Goal: Task Accomplishment & Management: Use online tool/utility

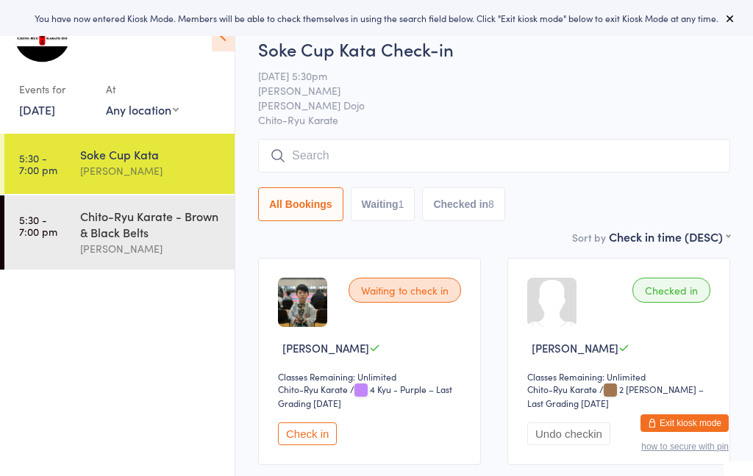
click at [154, 115] on select "Any location [GEOGRAPHIC_DATA] [GEOGRAPHIC_DATA] [GEOGRAPHIC_DATA] [GEOGRAPHIC_…" at bounding box center [142, 109] width 73 height 16
click at [55, 110] on link "[DATE]" at bounding box center [37, 109] width 36 height 16
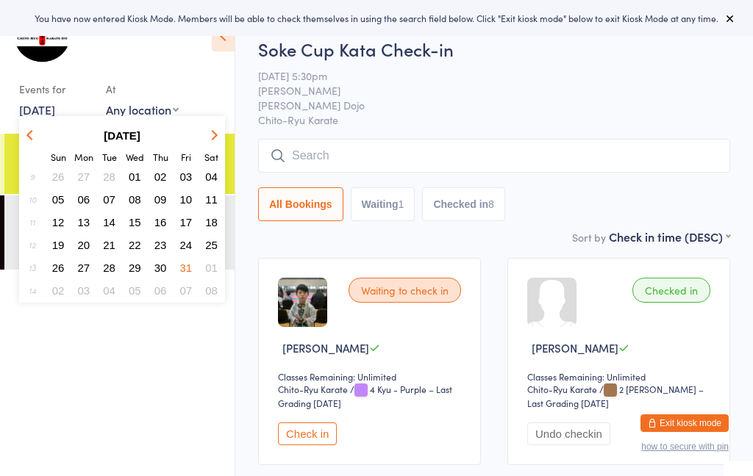
click at [176, 92] on div "At" at bounding box center [142, 89] width 73 height 24
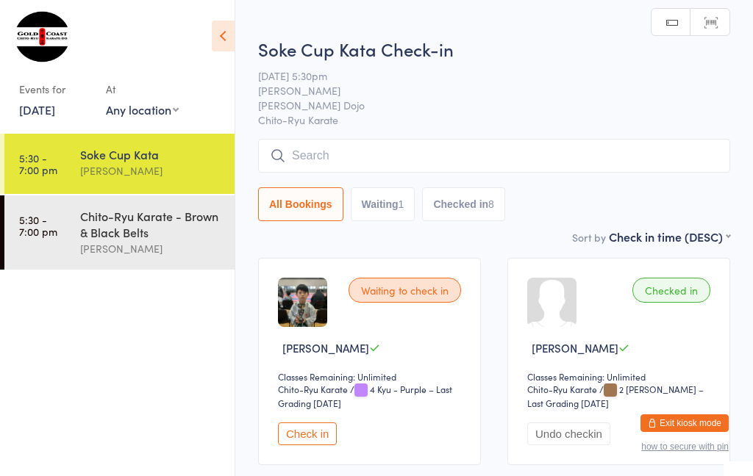
click at [55, 112] on link "[DATE]" at bounding box center [37, 109] width 36 height 16
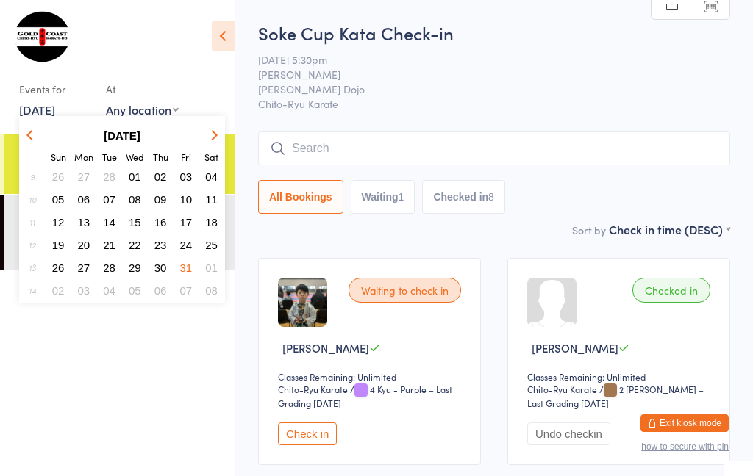
click at [130, 134] on strong "[DATE]" at bounding box center [122, 135] width 37 height 12
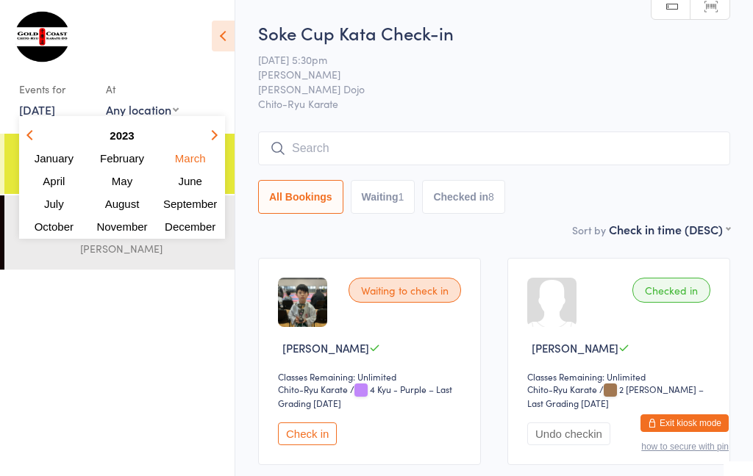
click at [129, 139] on strong "2023" at bounding box center [122, 135] width 24 height 12
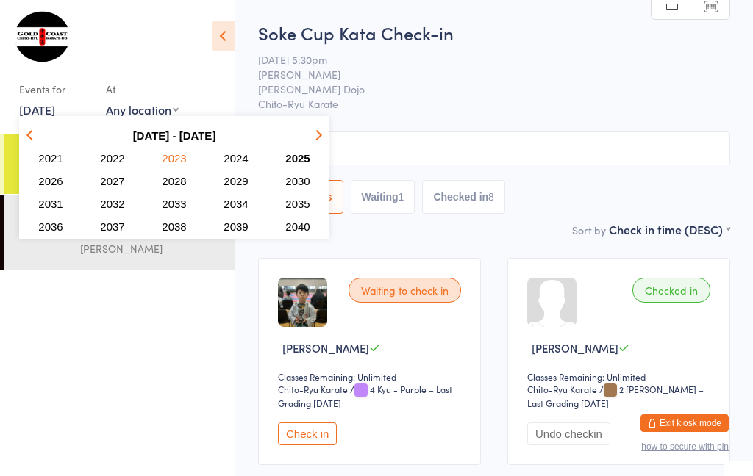
click at [301, 154] on span "2025" at bounding box center [297, 158] width 24 height 12
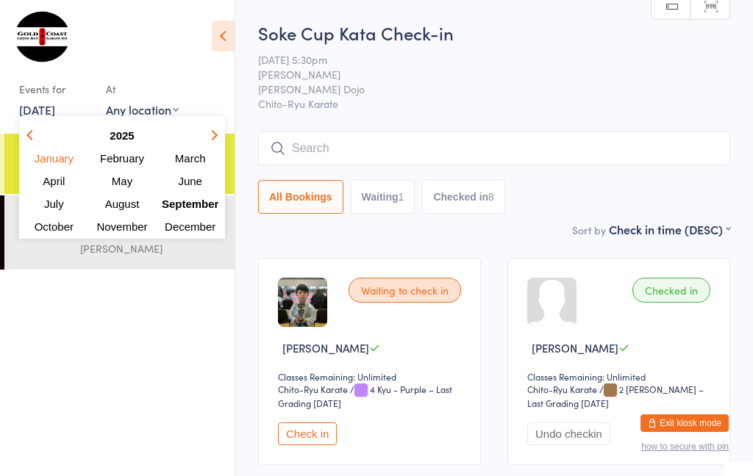
click at [196, 204] on span "September" at bounding box center [190, 204] width 57 height 12
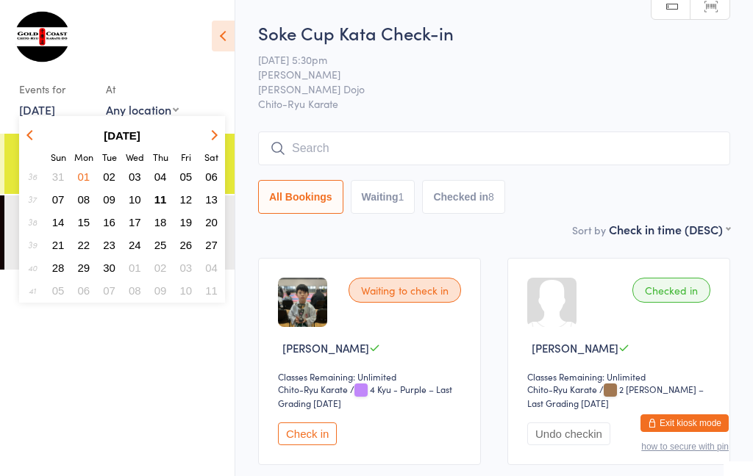
click at [160, 199] on span "11" at bounding box center [160, 199] width 12 height 12
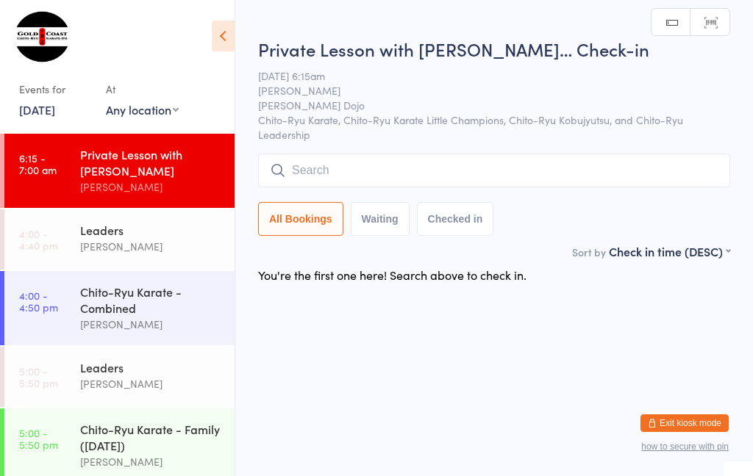
click at [198, 260] on div "Leaders [PERSON_NAME]" at bounding box center [157, 238] width 154 height 58
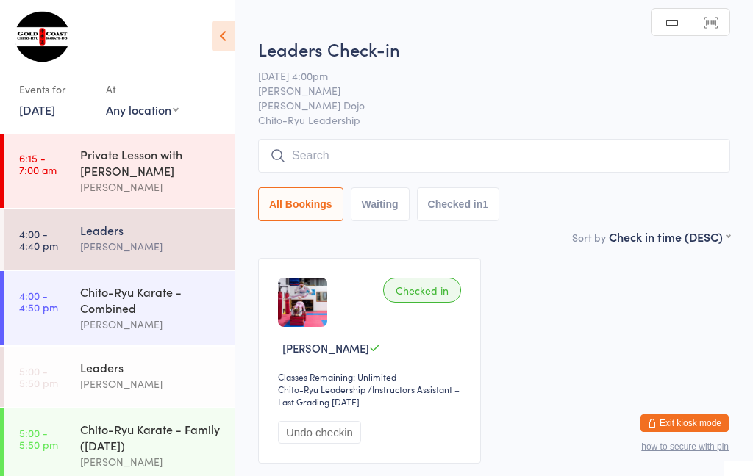
click at [394, 153] on input "search" at bounding box center [494, 156] width 472 height 34
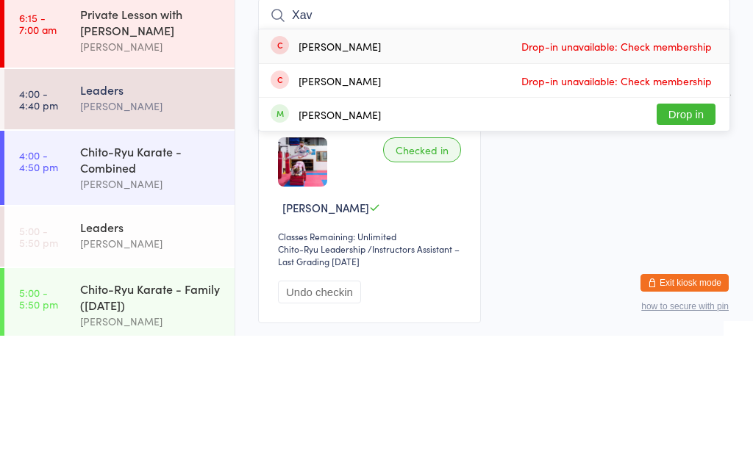
type input "Xav"
click at [691, 244] on button "Drop in" at bounding box center [685, 254] width 59 height 21
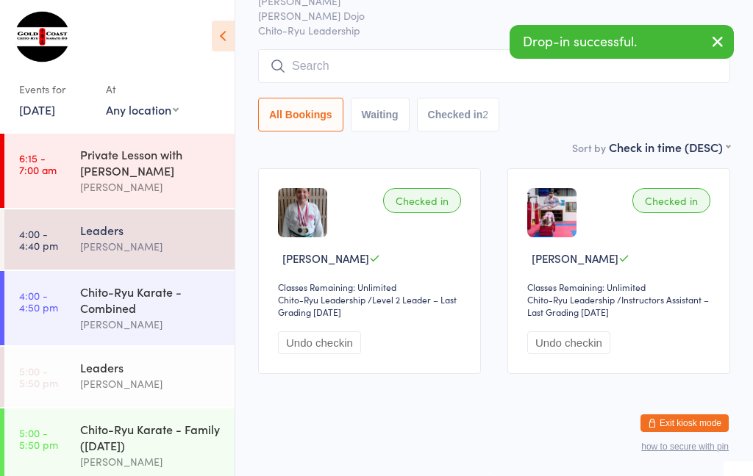
click at [148, 315] on div "Chito-Ryu Karate - Combined" at bounding box center [151, 300] width 142 height 32
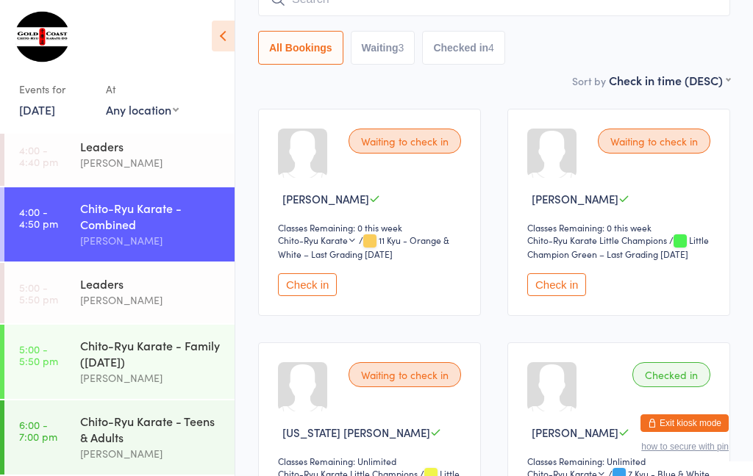
scroll to position [96, 0]
click at [165, 355] on div "Chito-Ryu Karate - Family ([DATE])" at bounding box center [151, 353] width 142 height 32
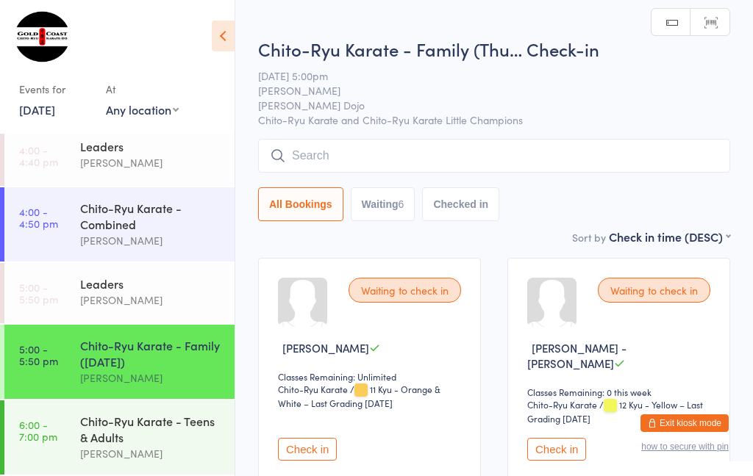
click at [508, 140] on input "search" at bounding box center [494, 156] width 472 height 34
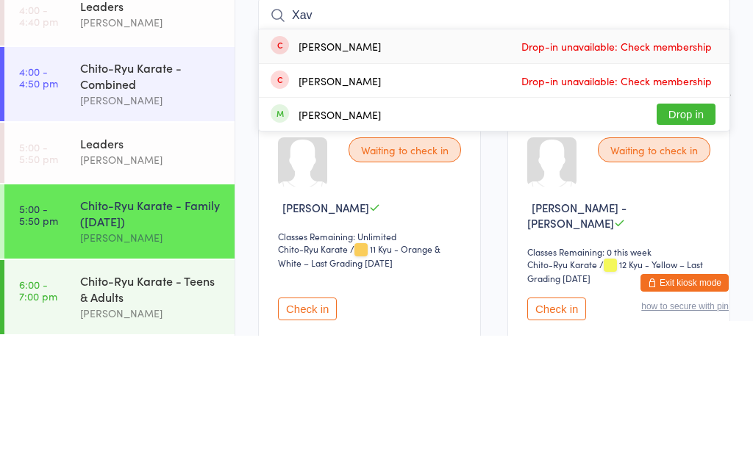
type input "Xav"
click at [689, 244] on button "Drop in" at bounding box center [685, 254] width 59 height 21
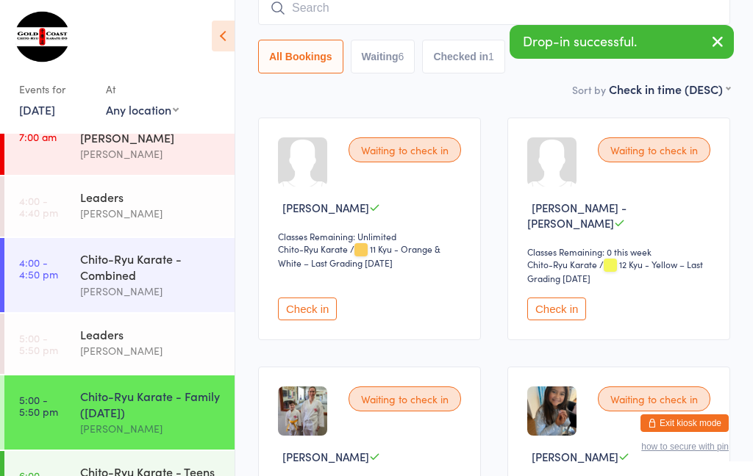
scroll to position [34, 0]
click at [137, 244] on div "Chito-Ryu Karate - Combined [PERSON_NAME]" at bounding box center [157, 274] width 154 height 74
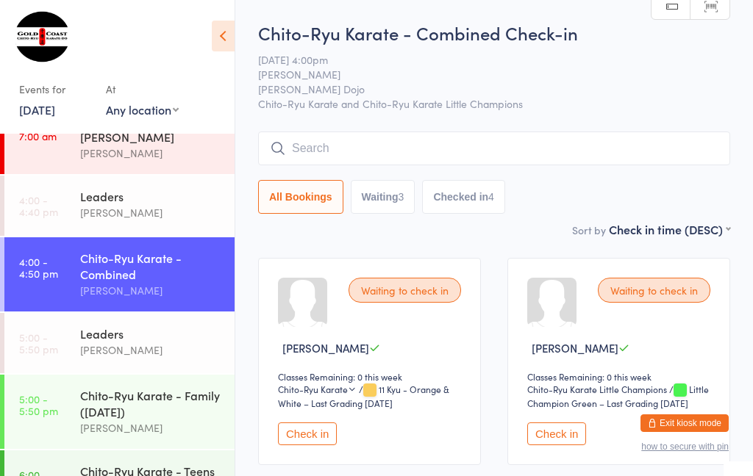
click at [453, 135] on input "search" at bounding box center [494, 149] width 472 height 34
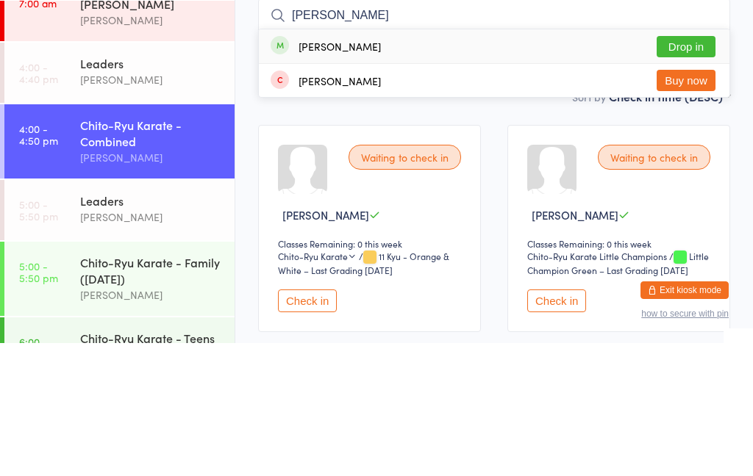
type input "[PERSON_NAME]"
click at [677, 169] on button "Drop in" at bounding box center [685, 179] width 59 height 21
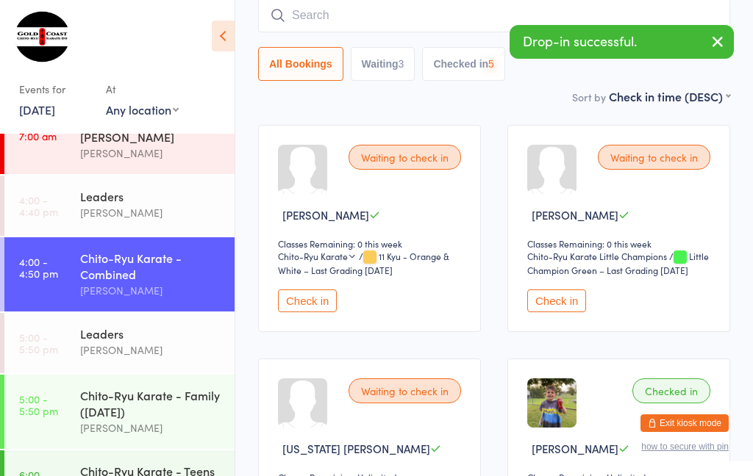
click at [709, 53] on button "button" at bounding box center [717, 43] width 32 height 34
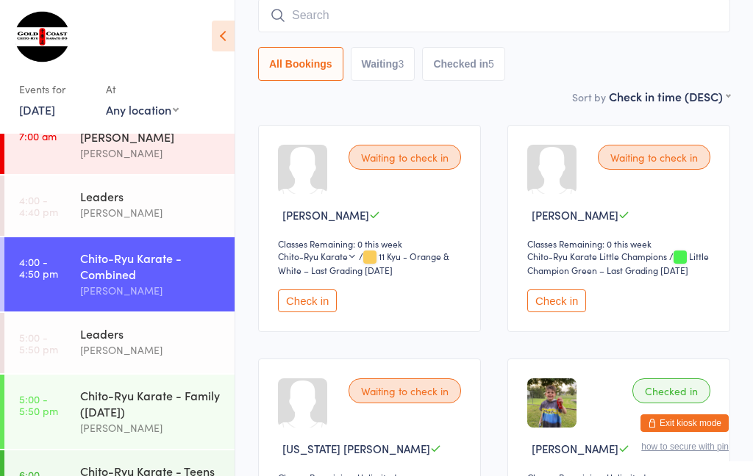
click at [562, 312] on button "Check in" at bounding box center [556, 301] width 59 height 23
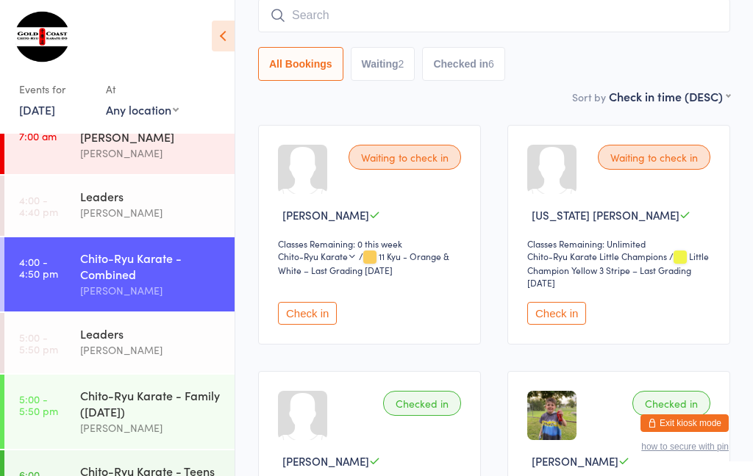
click at [415, 18] on input "search" at bounding box center [494, 16] width 472 height 34
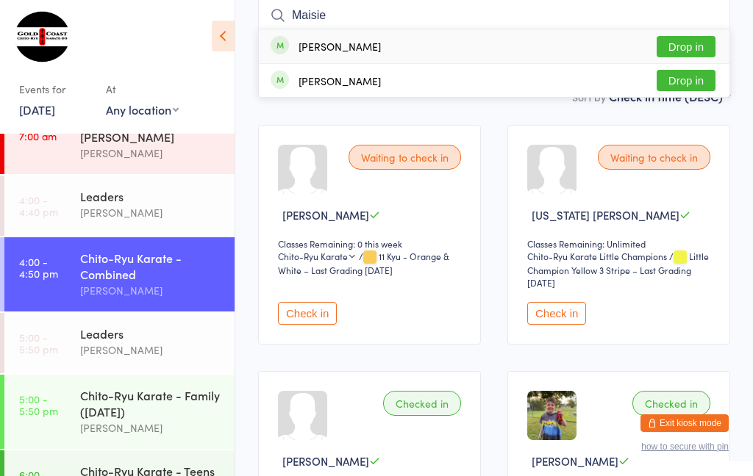
type input "Maisie"
click at [682, 48] on button "Drop in" at bounding box center [685, 46] width 59 height 21
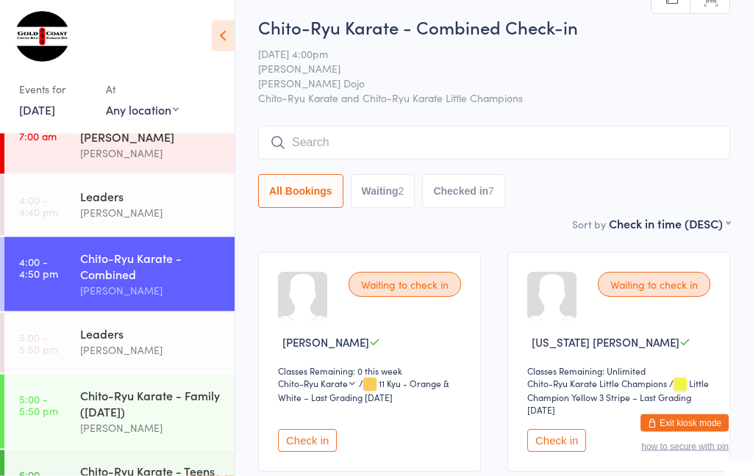
scroll to position [1, 0]
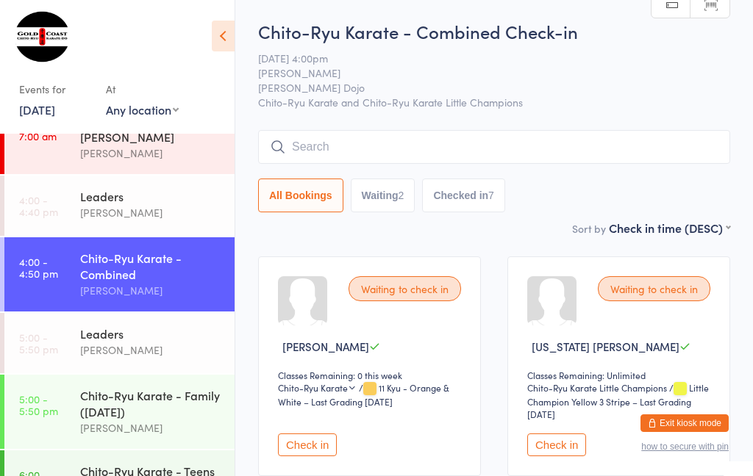
click at [541, 123] on div "Chito-Ryu Karate - Combined Check-in [DATE] 4:00pm [PERSON_NAME] [PERSON_NAME] …" at bounding box center [494, 119] width 472 height 201
click at [575, 143] on input "search" at bounding box center [494, 147] width 472 height 34
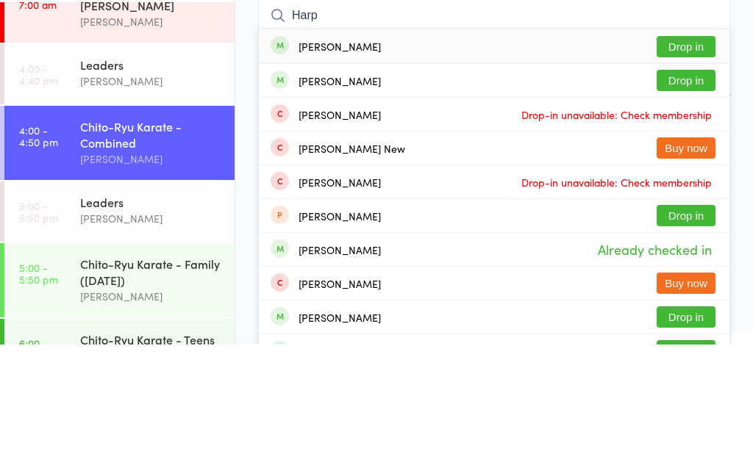
type input "Harp"
click at [698, 201] on button "Drop in" at bounding box center [685, 211] width 59 height 21
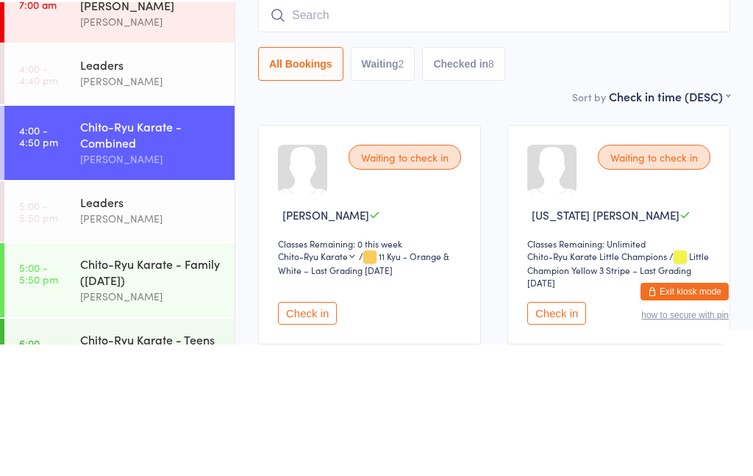
scroll to position [133, 0]
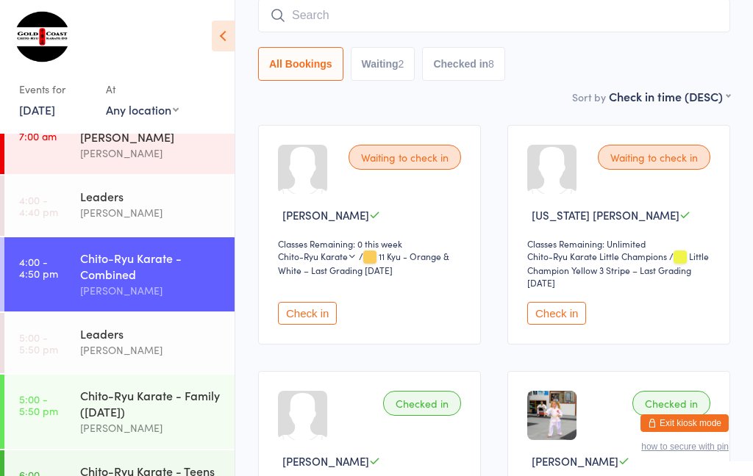
click at [357, 9] on input "search" at bounding box center [494, 16] width 472 height 34
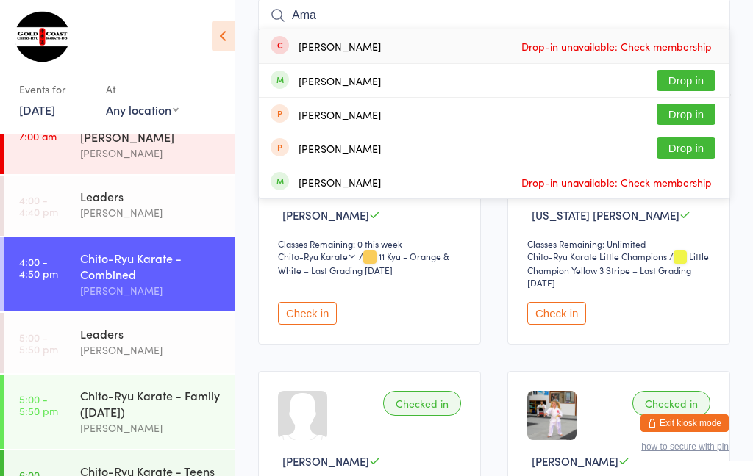
type input "Ama"
click at [689, 77] on button "Drop in" at bounding box center [685, 80] width 59 height 21
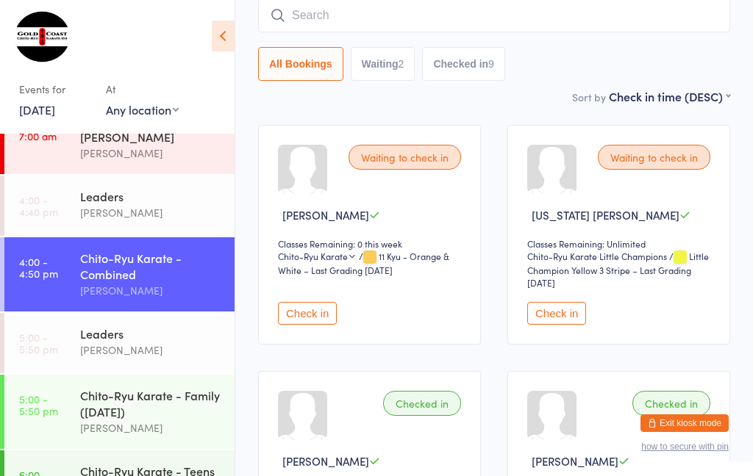
click at [176, 366] on div "Leaders [PERSON_NAME]" at bounding box center [157, 342] width 154 height 58
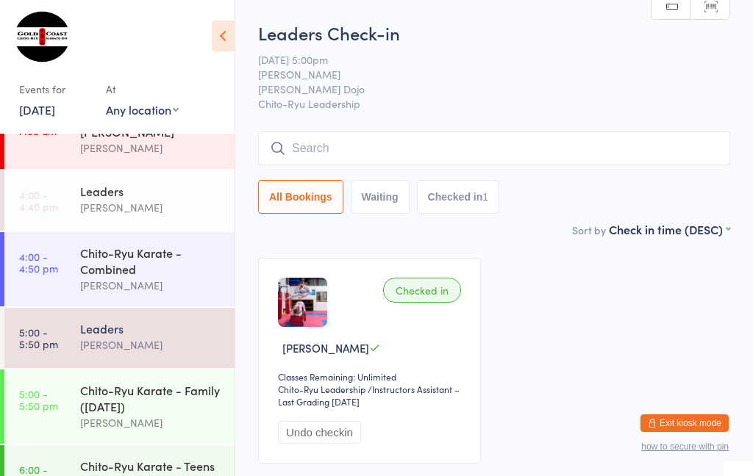
scroll to position [37, 0]
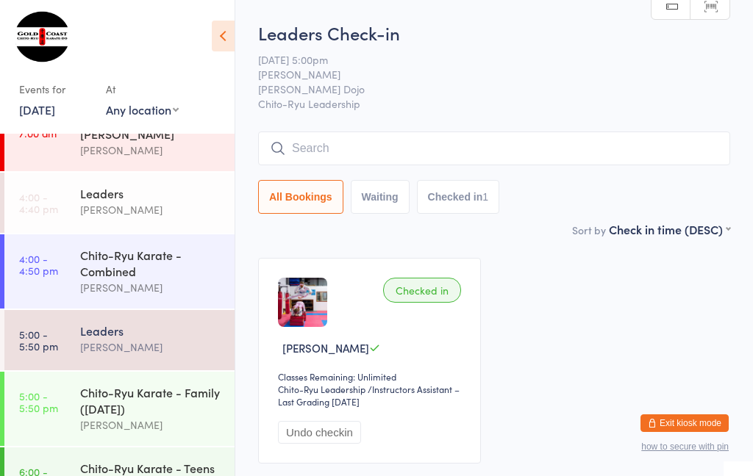
click at [321, 141] on input "search" at bounding box center [494, 149] width 472 height 34
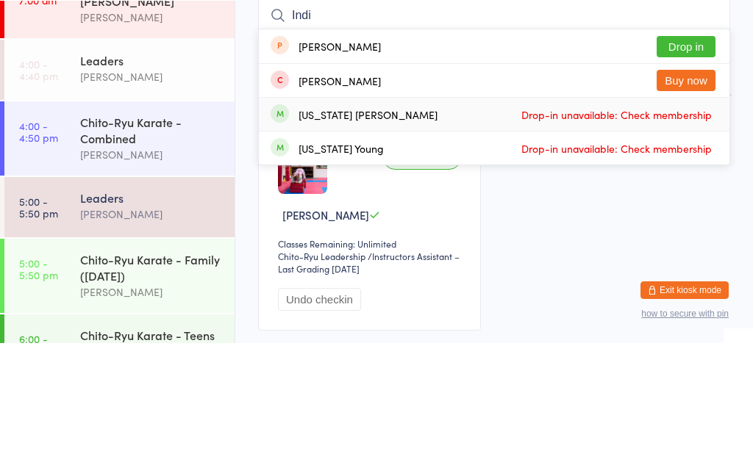
type input "Indi"
click at [393, 231] on div "[US_STATE] [PERSON_NAME] Drop-in unavailable: Check membership" at bounding box center [494, 247] width 470 height 33
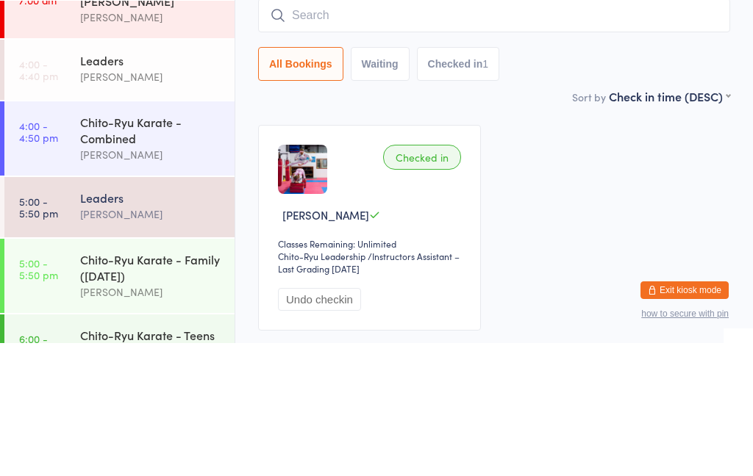
scroll to position [50, 0]
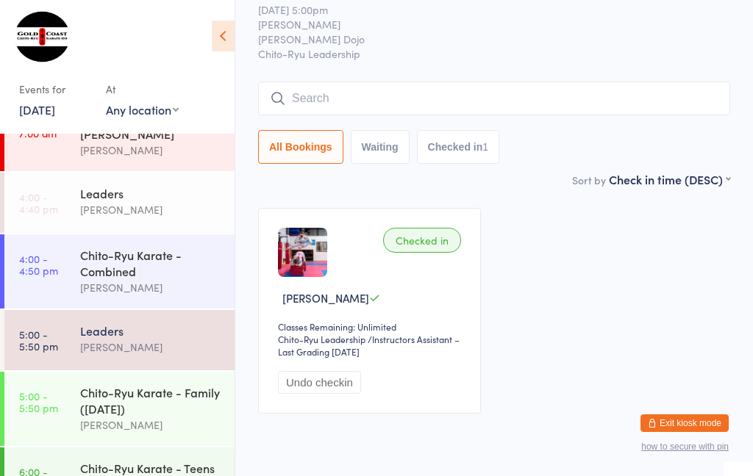
click at [223, 50] on icon at bounding box center [223, 36] width 23 height 31
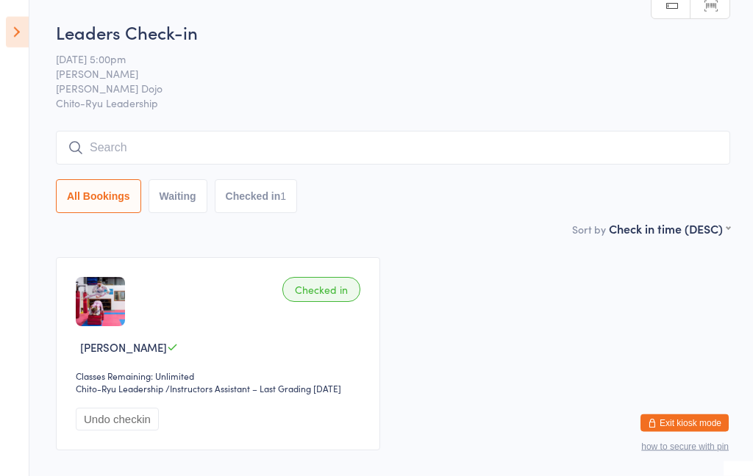
scroll to position [0, 0]
click at [10, 30] on icon at bounding box center [17, 32] width 23 height 31
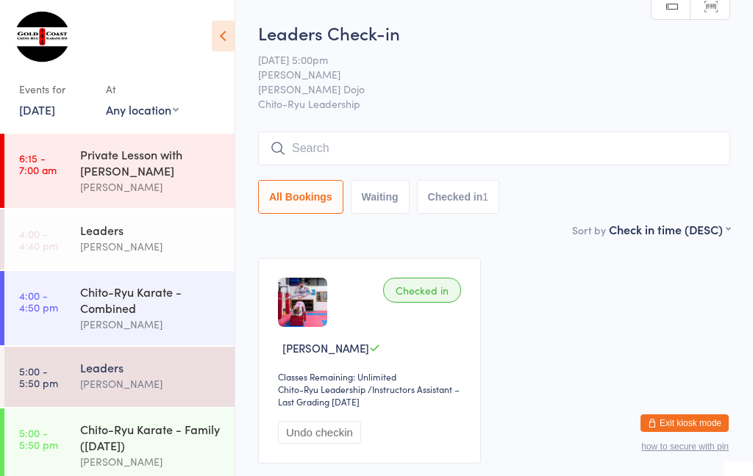
click at [191, 251] on div "[PERSON_NAME]" at bounding box center [151, 246] width 142 height 17
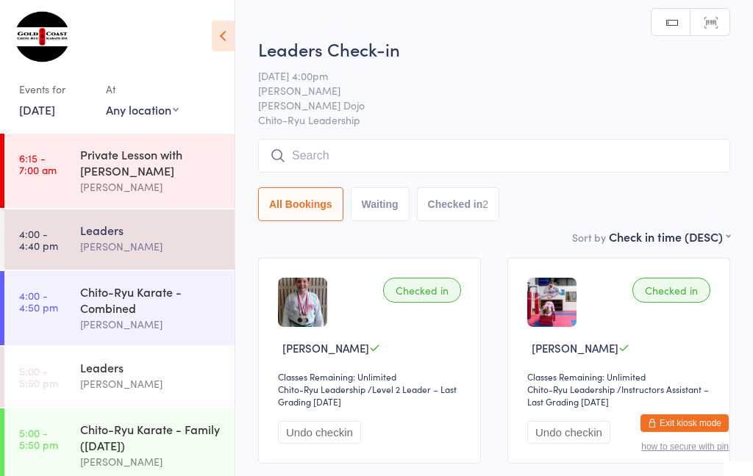
click at [171, 324] on div "[PERSON_NAME]" at bounding box center [151, 324] width 142 height 17
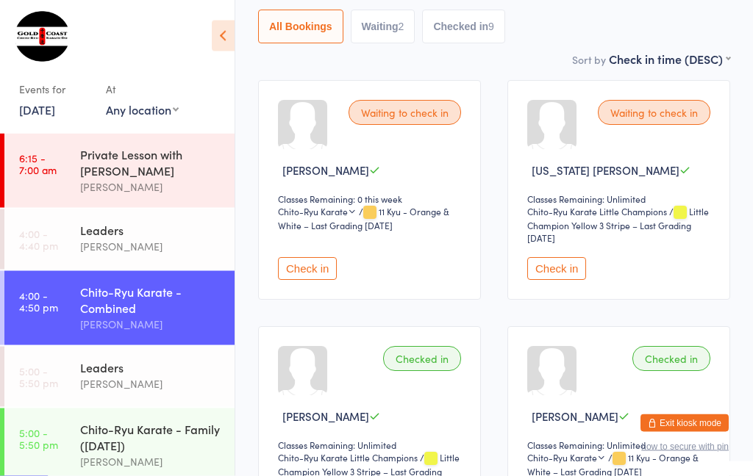
scroll to position [178, 0]
click at [573, 280] on button "Check in" at bounding box center [556, 268] width 59 height 23
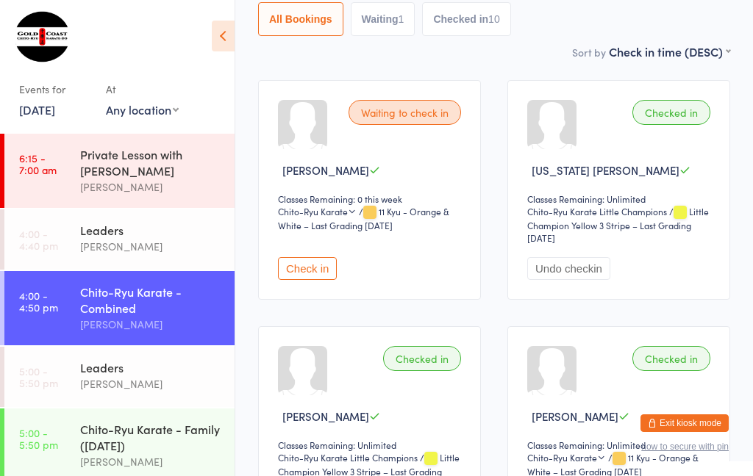
click at [148, 369] on div "Leaders" at bounding box center [151, 367] width 142 height 16
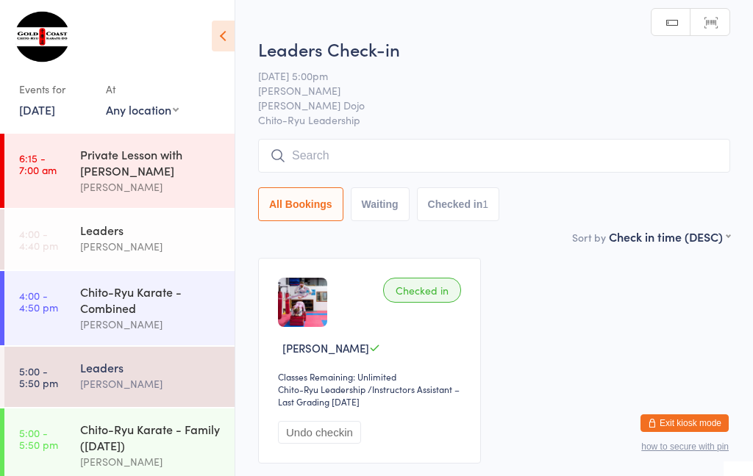
click at [171, 282] on div "Chito-Ryu Karate - Combined [PERSON_NAME]" at bounding box center [157, 308] width 154 height 74
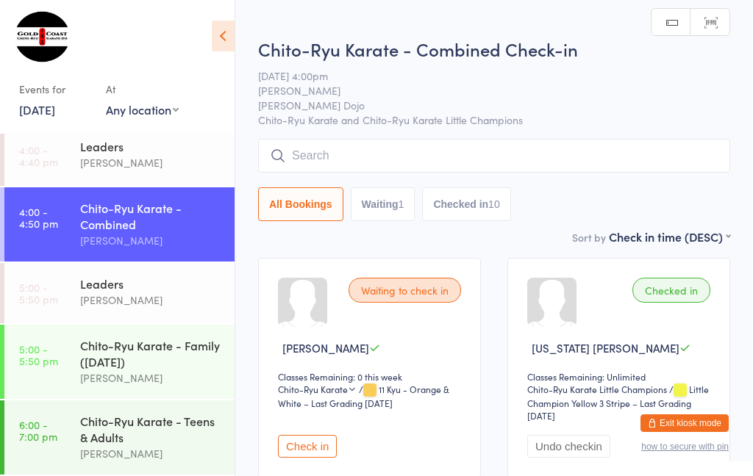
scroll to position [96, 0]
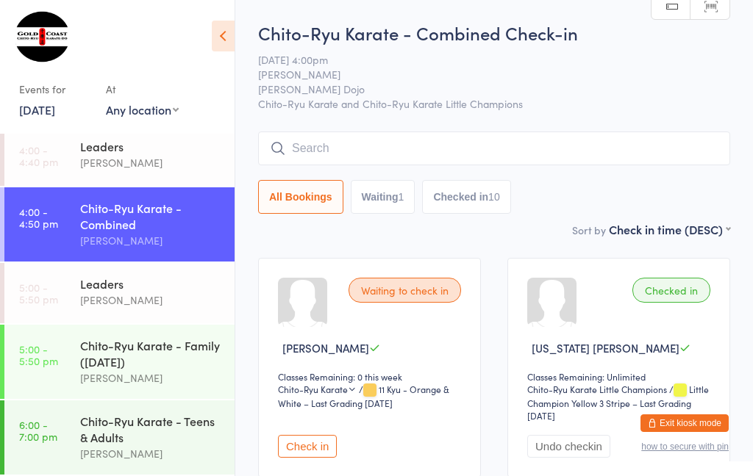
click at [156, 353] on div "Chito-Ryu Karate - Family ([DATE])" at bounding box center [151, 353] width 142 height 32
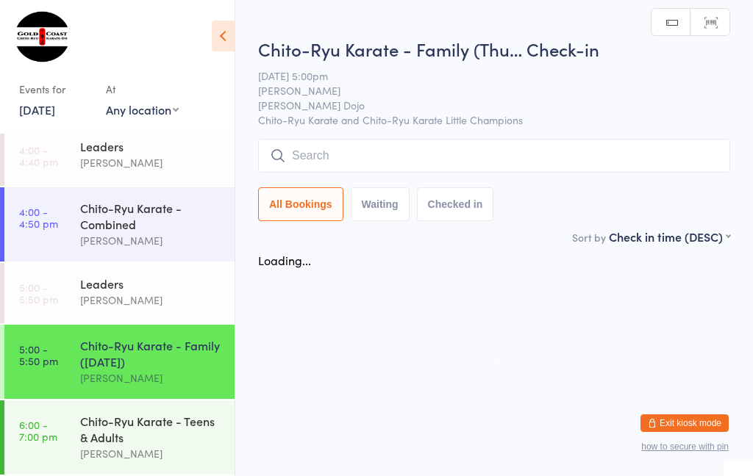
click at [385, 151] on input "search" at bounding box center [494, 156] width 472 height 34
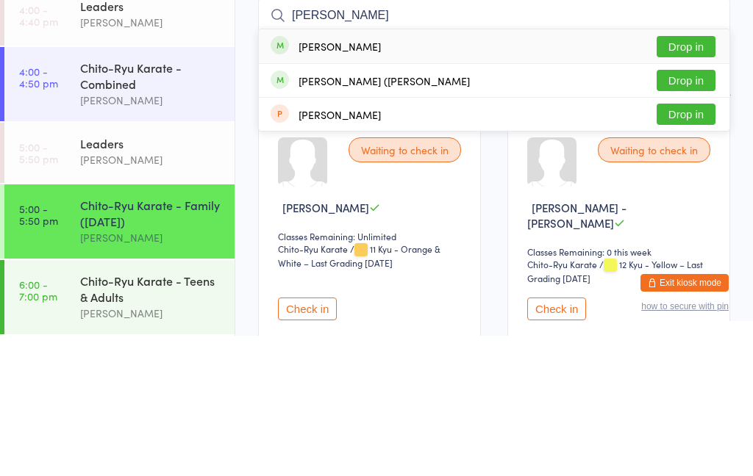
type input "[PERSON_NAME]"
click at [682, 210] on button "Drop in" at bounding box center [685, 220] width 59 height 21
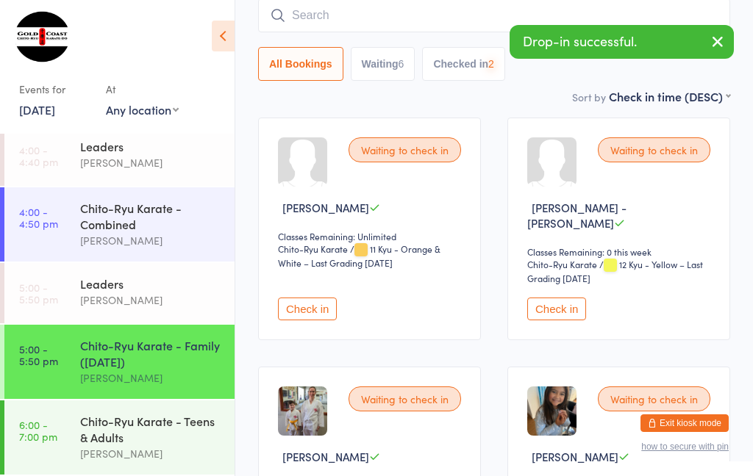
click at [373, 29] on input "search" at bounding box center [494, 16] width 472 height 34
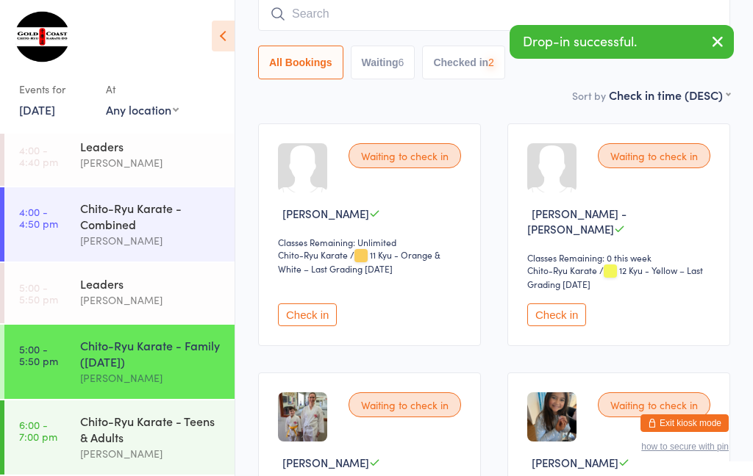
scroll to position [133, 0]
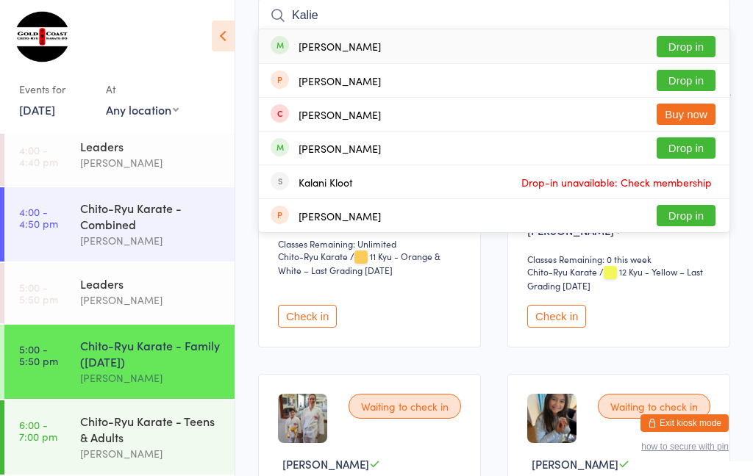
type input "Kalie"
click at [701, 43] on button "Drop in" at bounding box center [685, 46] width 59 height 21
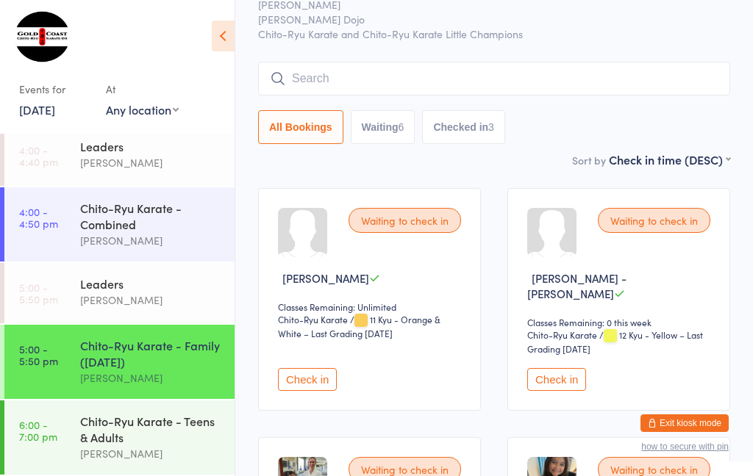
scroll to position [68, 0]
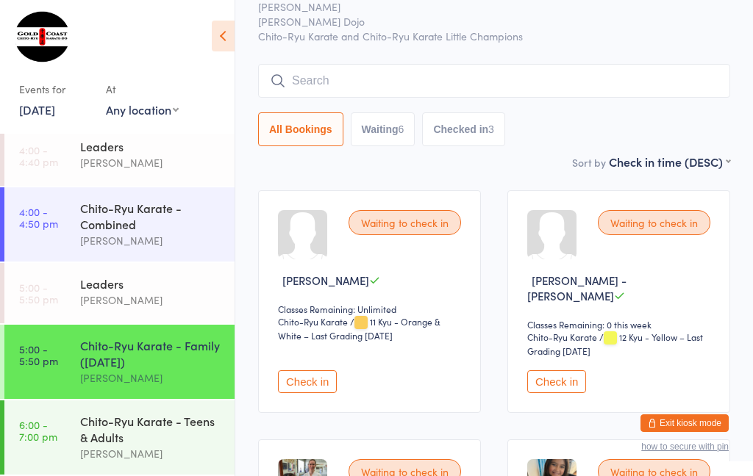
click at [695, 79] on input "search" at bounding box center [494, 81] width 472 height 34
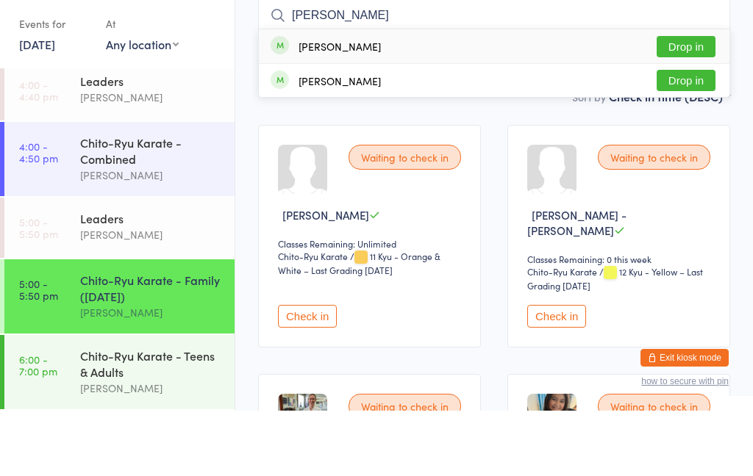
type input "[PERSON_NAME]"
click at [695, 101] on button "Drop in" at bounding box center [685, 111] width 59 height 21
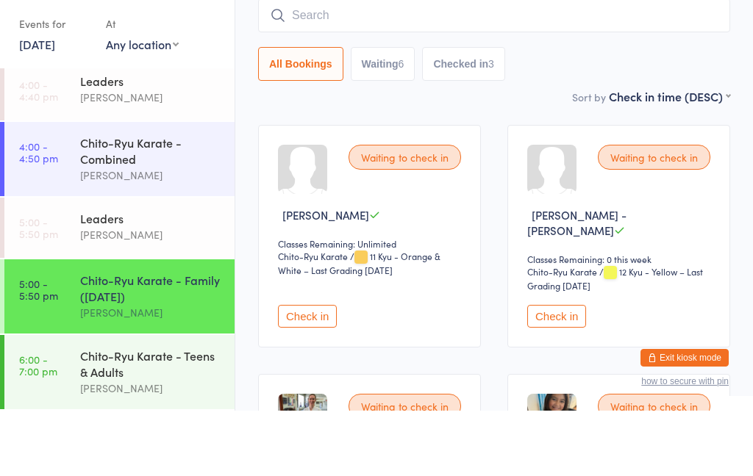
scroll to position [133, 0]
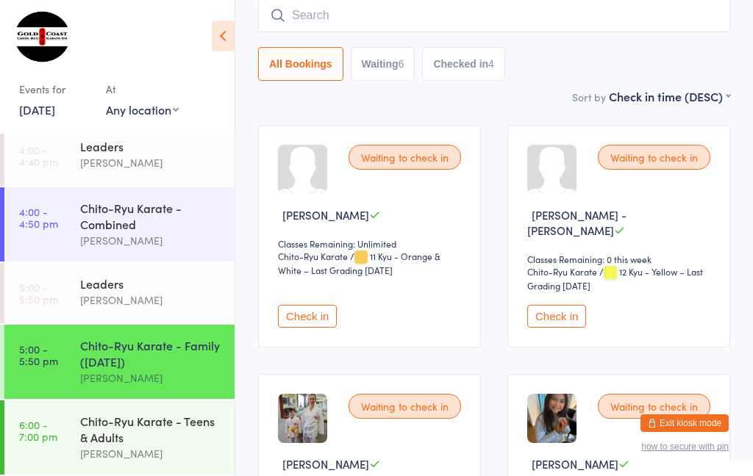
click at [706, 12] on input "search" at bounding box center [494, 16] width 472 height 34
click at [690, 81] on div "All Bookings Waiting 6 Checked in 4" at bounding box center [494, 64] width 472 height 34
click at [659, 15] on input "search" at bounding box center [494, 16] width 472 height 34
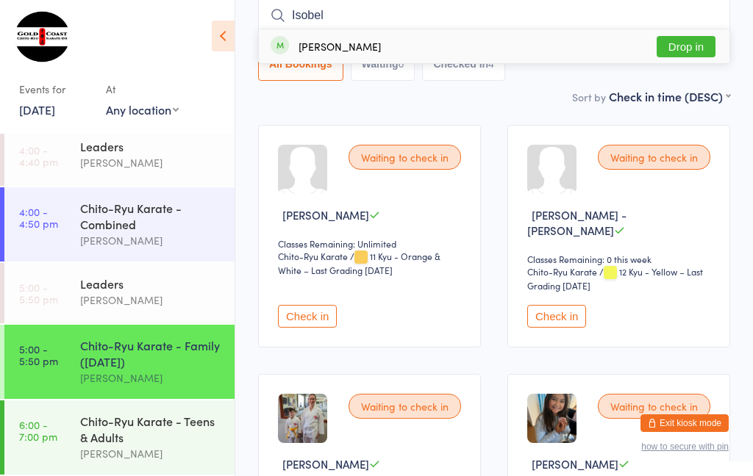
type input "Isobel"
click at [690, 48] on button "Drop in" at bounding box center [685, 46] width 59 height 21
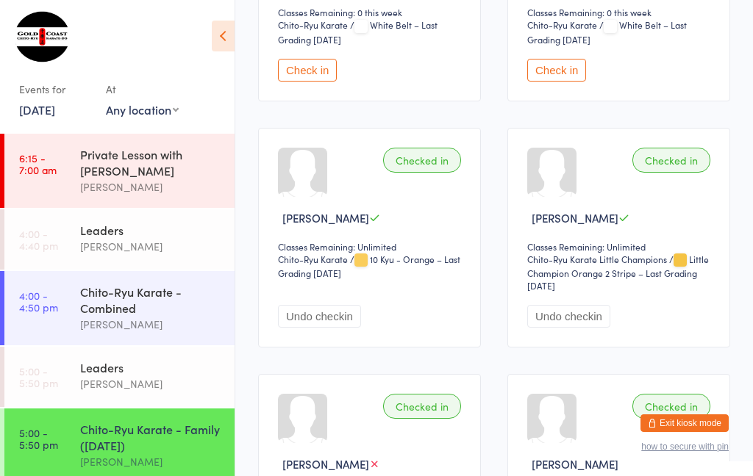
scroll to position [845, 0]
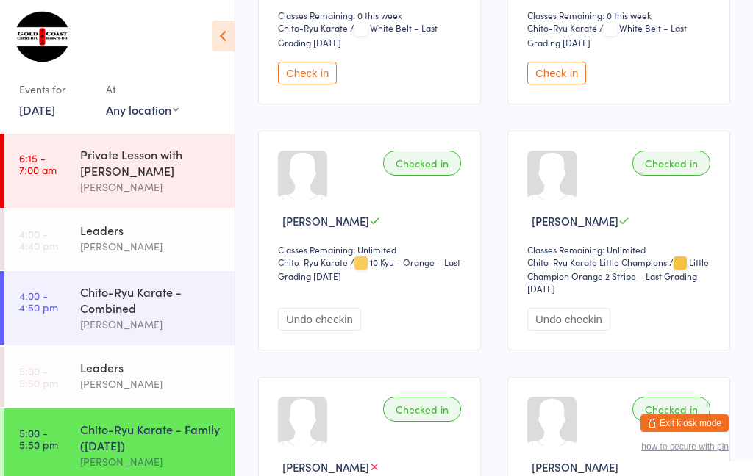
click at [684, 265] on div at bounding box center [679, 263] width 13 height 13
click at [689, 268] on span "/ Little Champion Orange 2 Stripe – Last Grading [DATE]" at bounding box center [618, 275] width 182 height 39
click at [657, 265] on select "Chito-Ryu Karate Little Champions" at bounding box center [611, 263] width 168 height 14
click at [653, 270] on select "Chito-Ryu Karate Little Champions" at bounding box center [611, 263] width 168 height 14
click at [660, 259] on select "Chito-Ryu Karate Little Champions" at bounding box center [611, 263] width 168 height 14
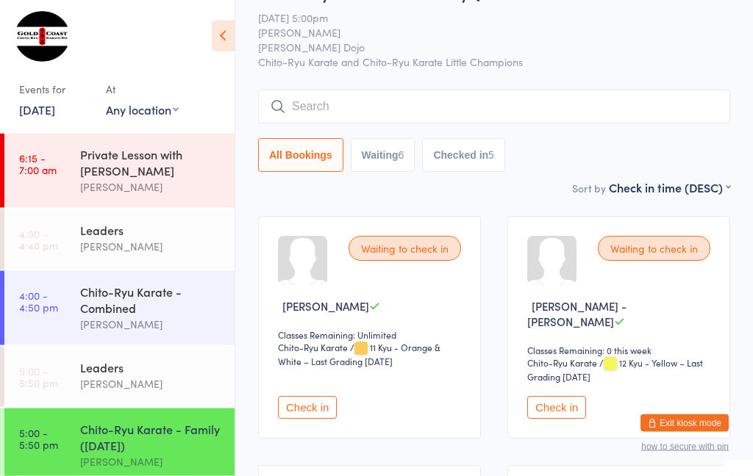
scroll to position [46, 0]
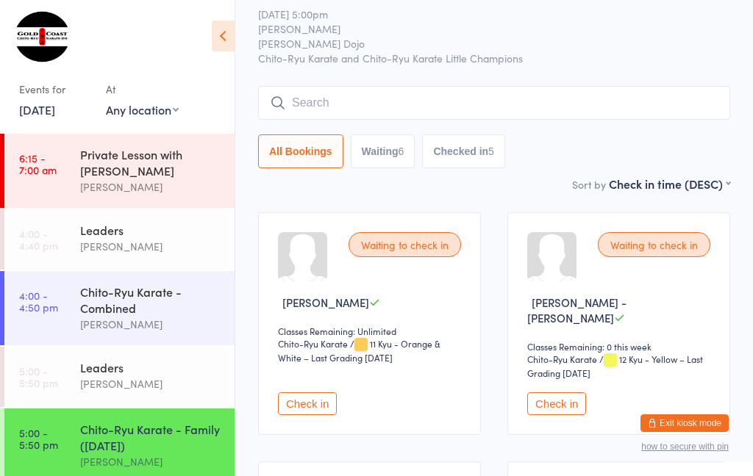
click at [666, 93] on input "search" at bounding box center [494, 103] width 472 height 34
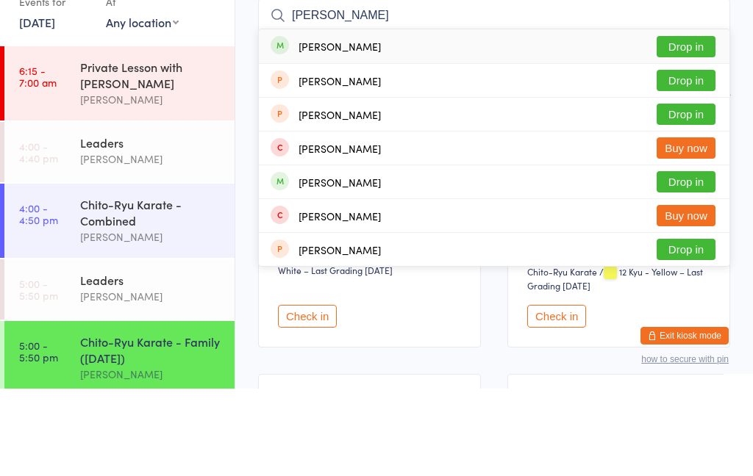
type input "[PERSON_NAME]"
click at [697, 123] on button "Drop in" at bounding box center [685, 133] width 59 height 21
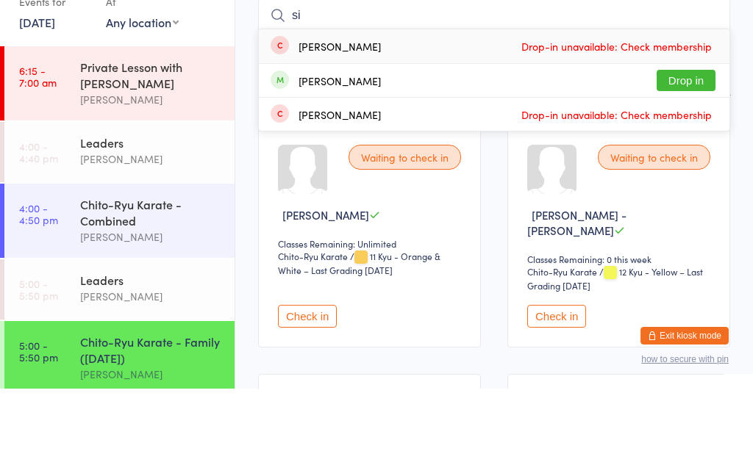
type input "s"
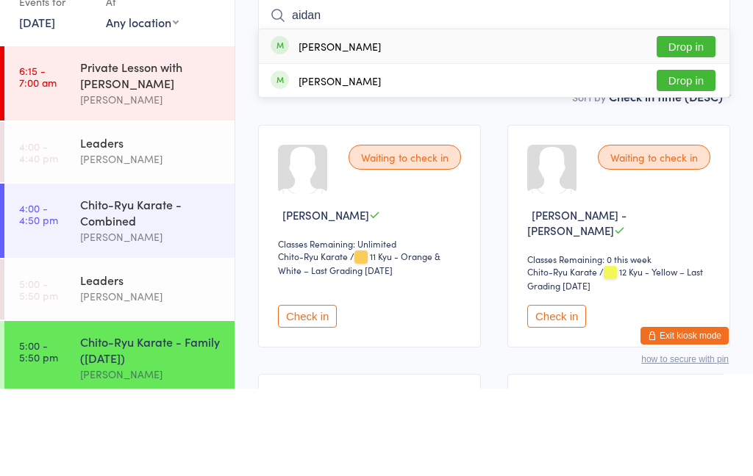
type input "aidan"
click at [688, 123] on button "Drop in" at bounding box center [685, 133] width 59 height 21
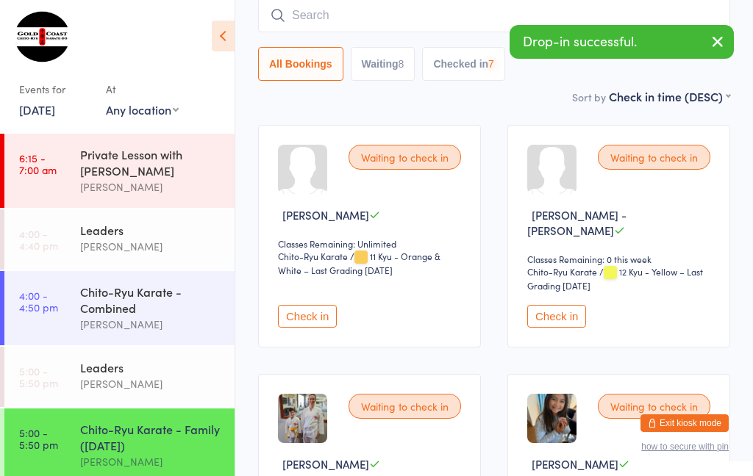
click at [461, 19] on input "search" at bounding box center [494, 16] width 472 height 34
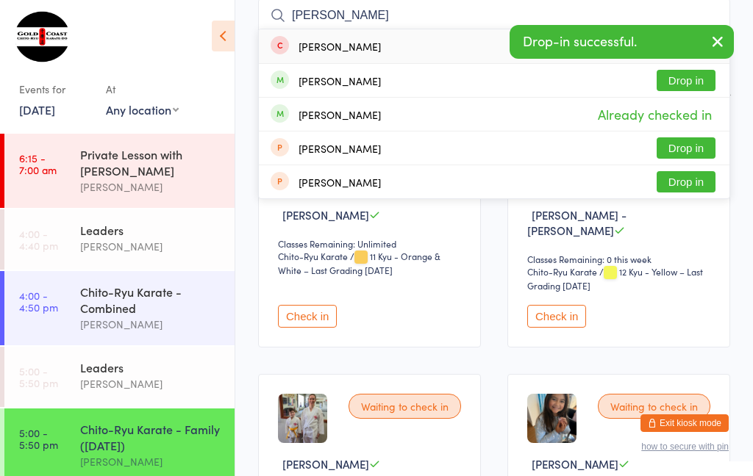
type input "[PERSON_NAME]"
click at [703, 82] on button "Drop in" at bounding box center [685, 80] width 59 height 21
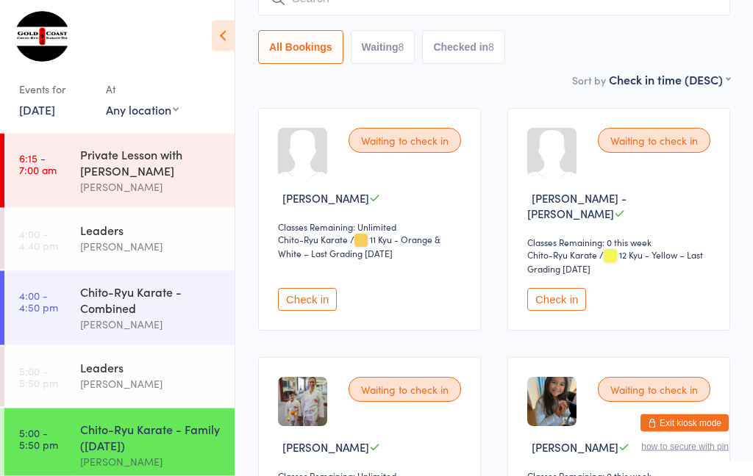
scroll to position [0, 0]
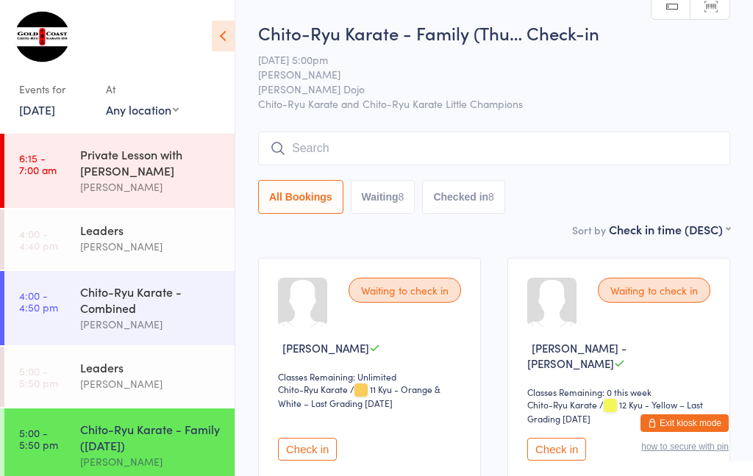
click at [164, 323] on div "[PERSON_NAME]" at bounding box center [151, 324] width 142 height 17
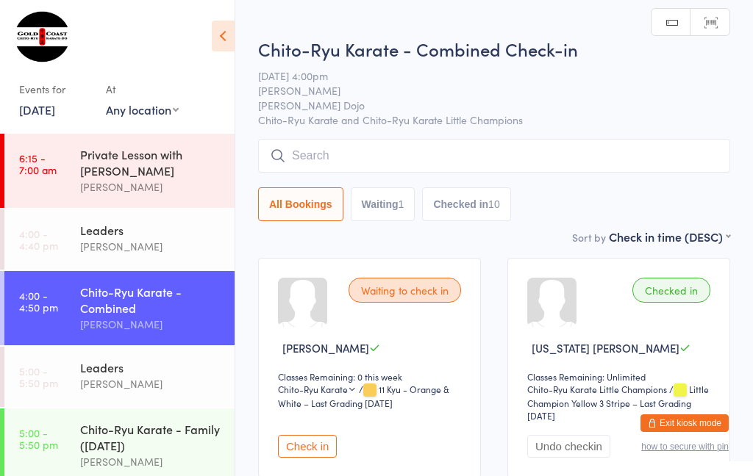
click at [174, 179] on div "Private Lesson with [PERSON_NAME]" at bounding box center [151, 162] width 142 height 32
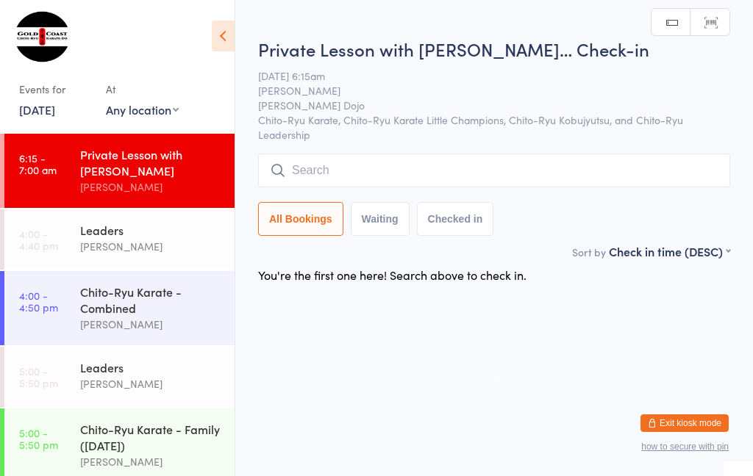
click at [172, 253] on div "[PERSON_NAME]" at bounding box center [151, 246] width 142 height 17
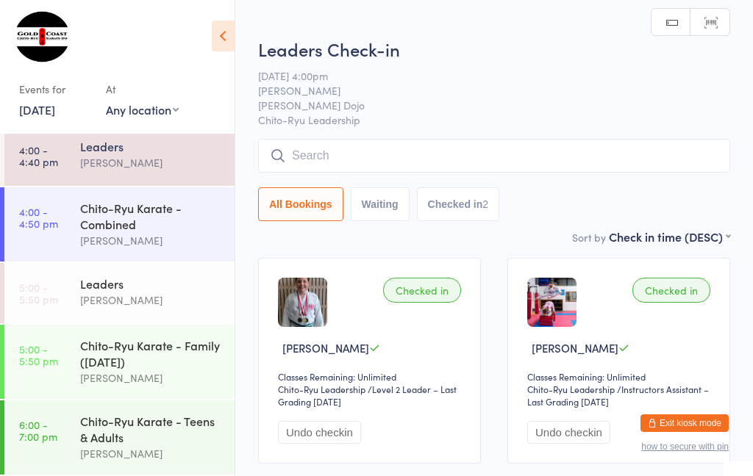
scroll to position [96, 0]
click at [172, 370] on div "[PERSON_NAME]" at bounding box center [151, 378] width 142 height 17
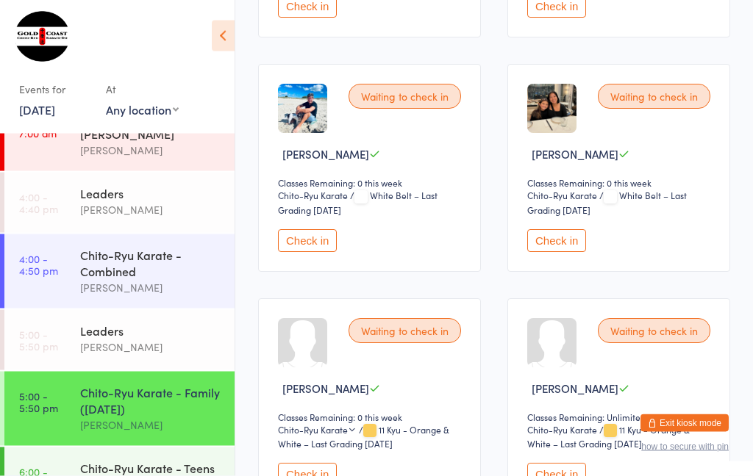
scroll to position [682, 0]
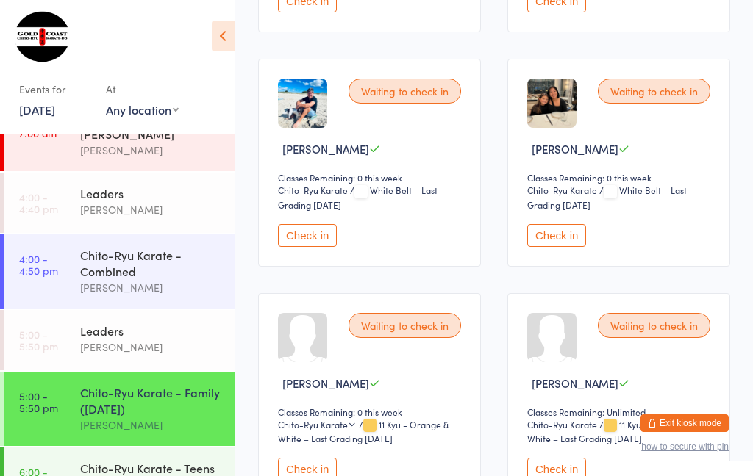
click at [308, 475] on button "Check in" at bounding box center [307, 469] width 59 height 23
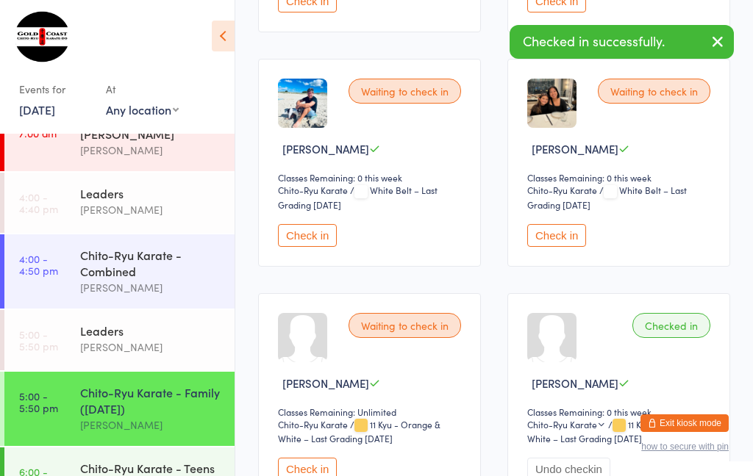
click at [316, 465] on button "Check in" at bounding box center [307, 469] width 59 height 23
click at [327, 476] on button "Check in" at bounding box center [307, 469] width 59 height 23
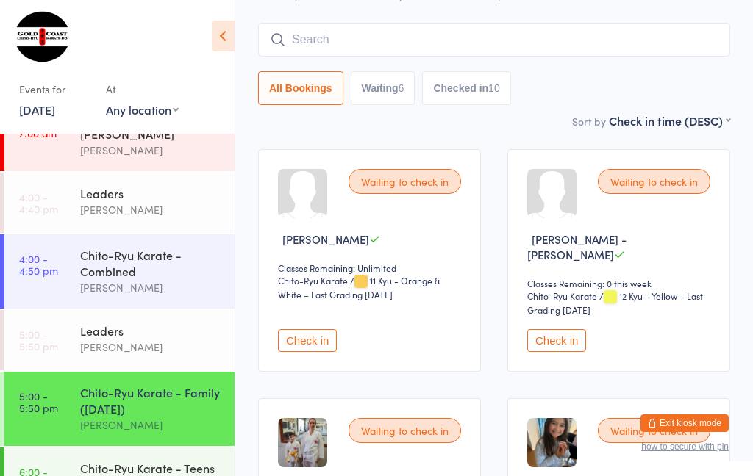
scroll to position [0, 0]
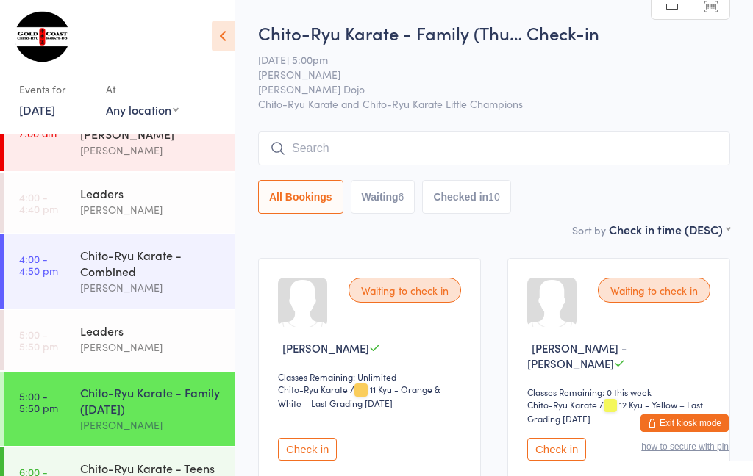
click at [371, 143] on input "search" at bounding box center [494, 149] width 472 height 34
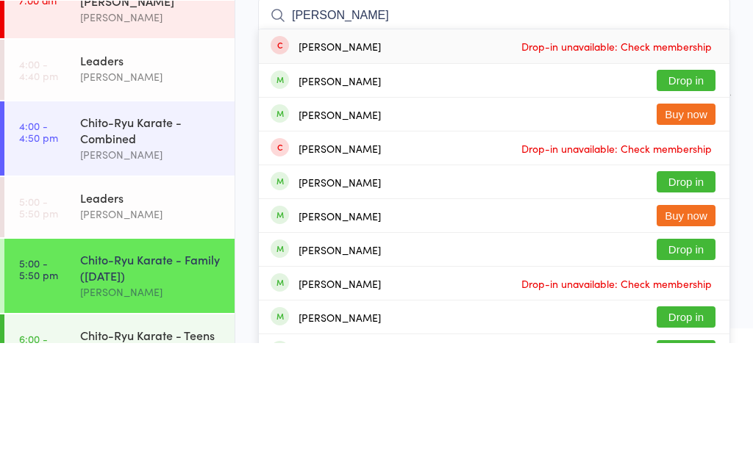
type input "[PERSON_NAME]"
click at [670, 203] on button "Drop in" at bounding box center [685, 213] width 59 height 21
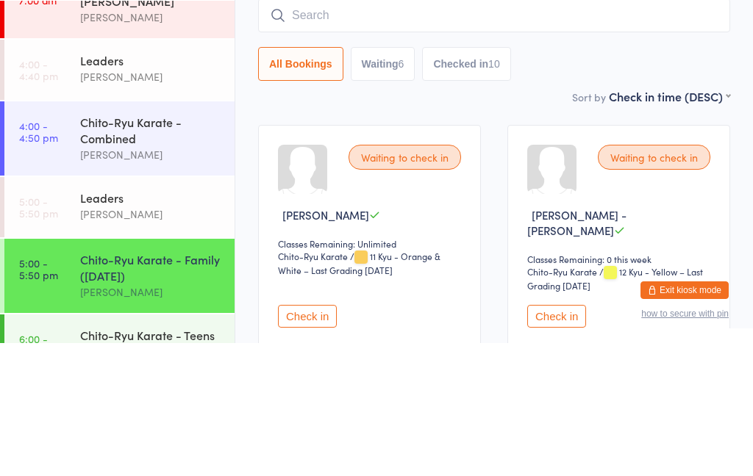
scroll to position [133, 0]
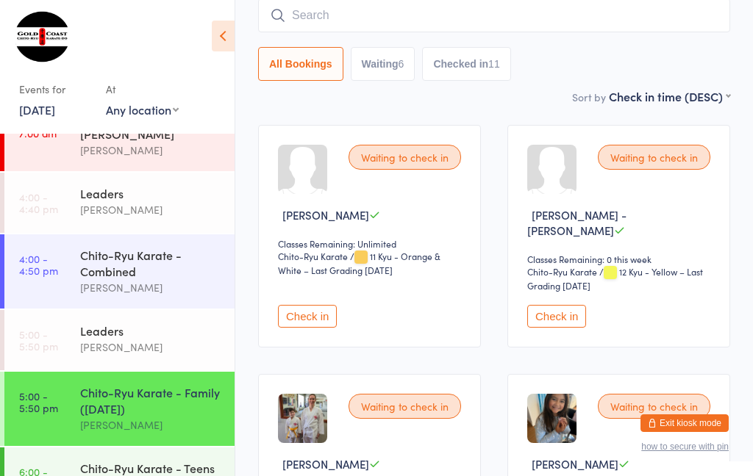
click at [695, 18] on input "search" at bounding box center [494, 16] width 472 height 34
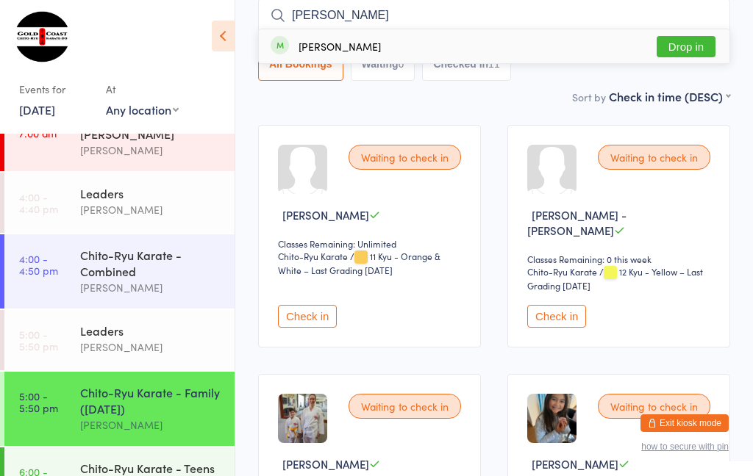
type input "[PERSON_NAME]"
click at [692, 47] on button "Drop in" at bounding box center [685, 46] width 59 height 21
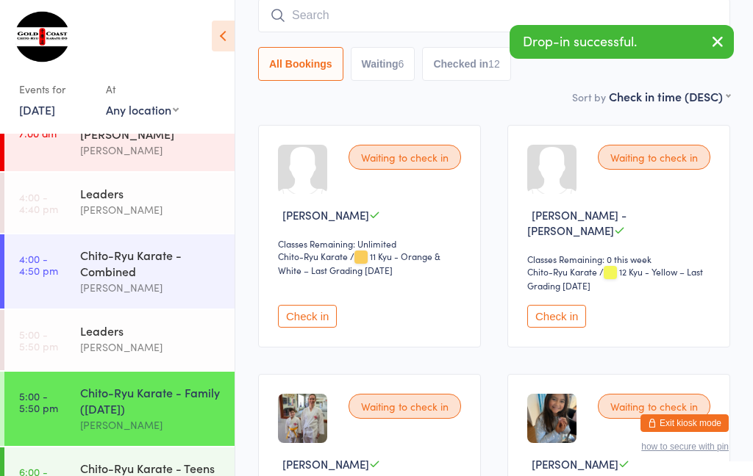
click at [434, 11] on input "search" at bounding box center [494, 16] width 472 height 34
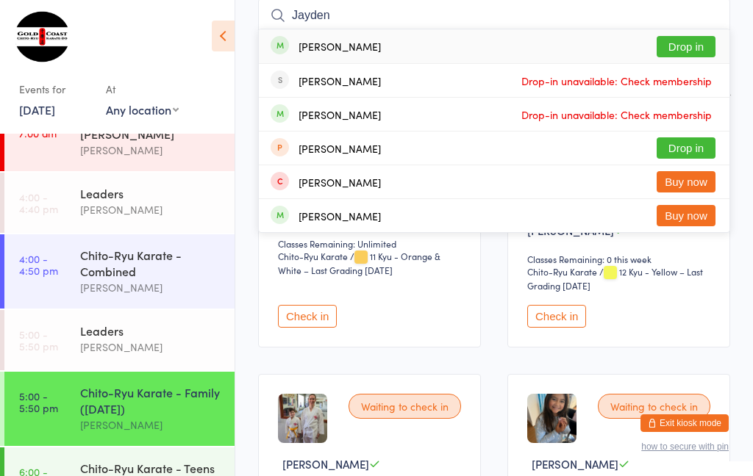
type input "Jayden"
click at [702, 39] on button "Drop in" at bounding box center [685, 46] width 59 height 21
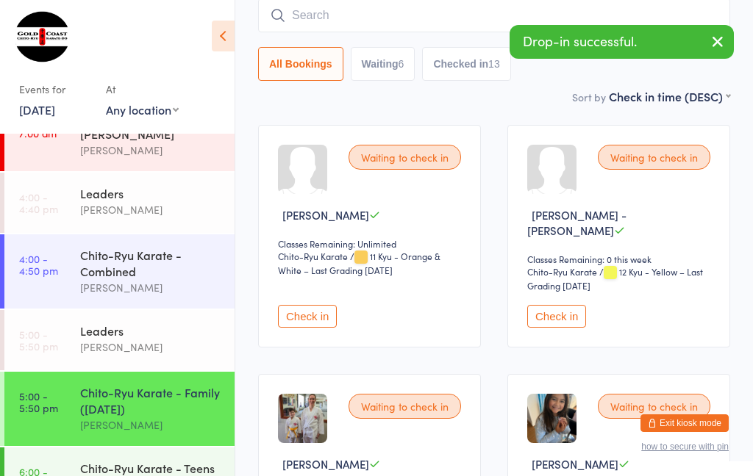
click at [648, 21] on input "search" at bounding box center [494, 16] width 472 height 34
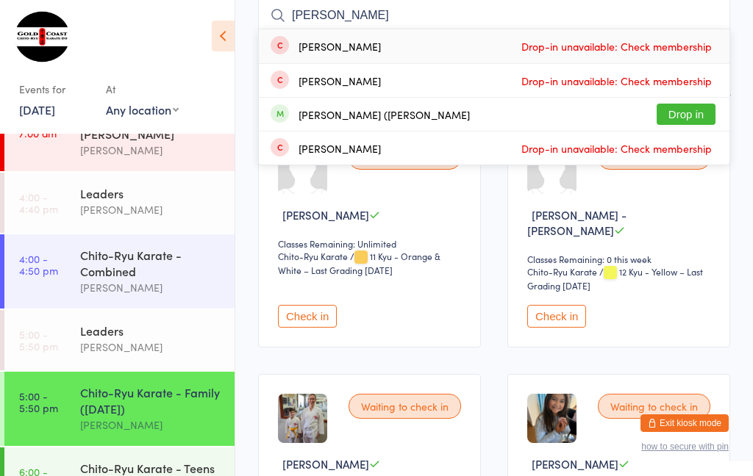
type input "[PERSON_NAME]"
click at [704, 121] on button "Drop in" at bounding box center [685, 114] width 59 height 21
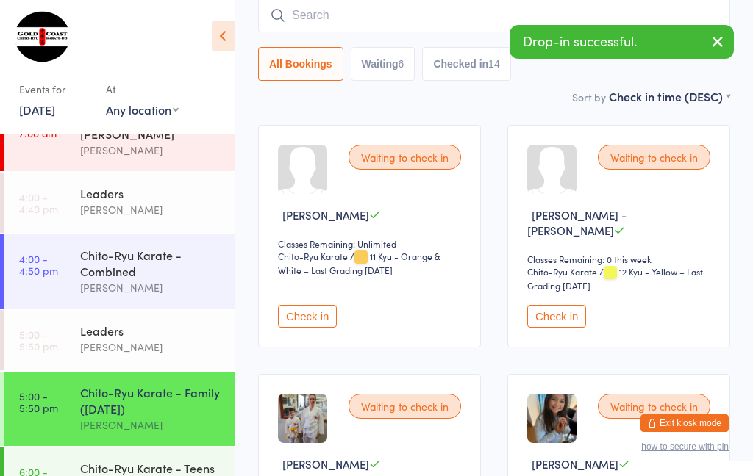
click at [717, 51] on button "button" at bounding box center [717, 43] width 32 height 34
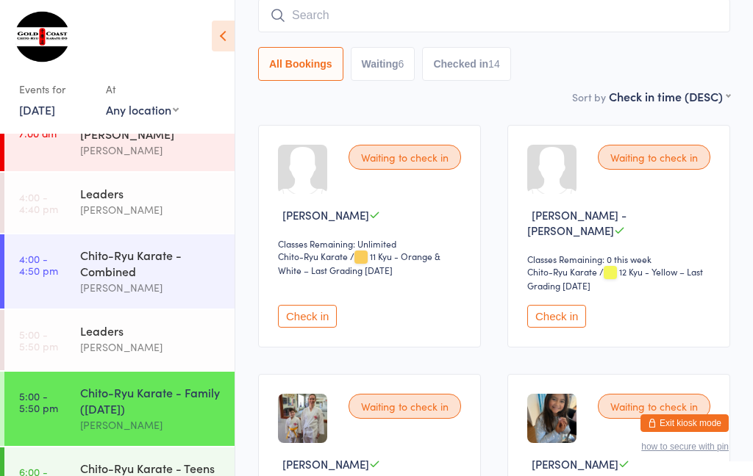
click at [307, 320] on button "Check in" at bounding box center [307, 316] width 59 height 23
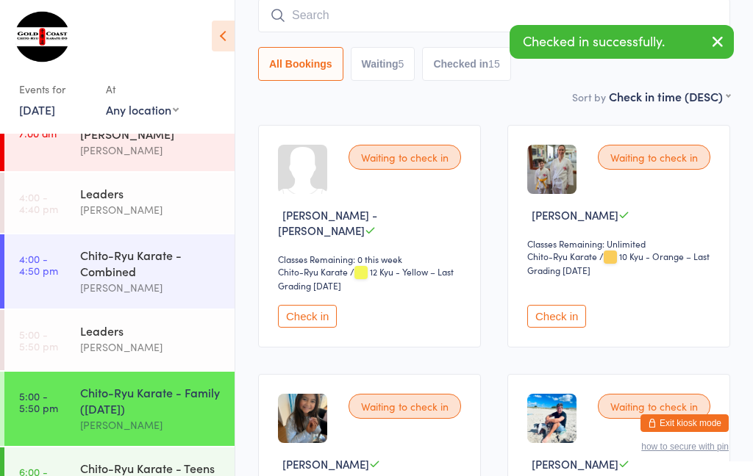
click at [304, 309] on button "Check in" at bounding box center [307, 316] width 59 height 23
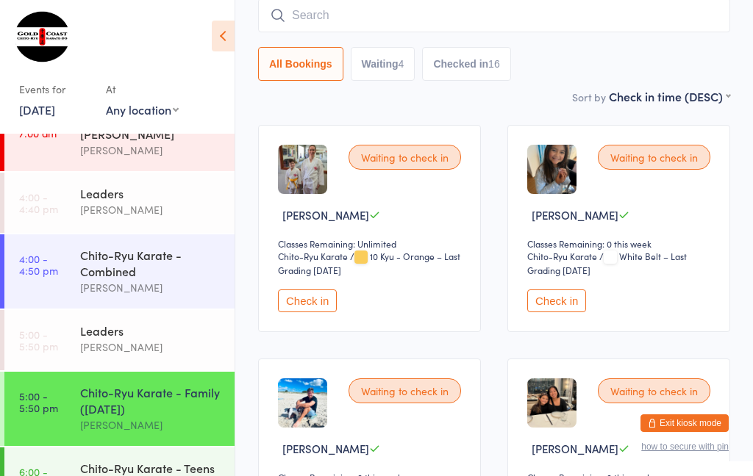
click at [639, 14] on input "search" at bounding box center [494, 16] width 472 height 34
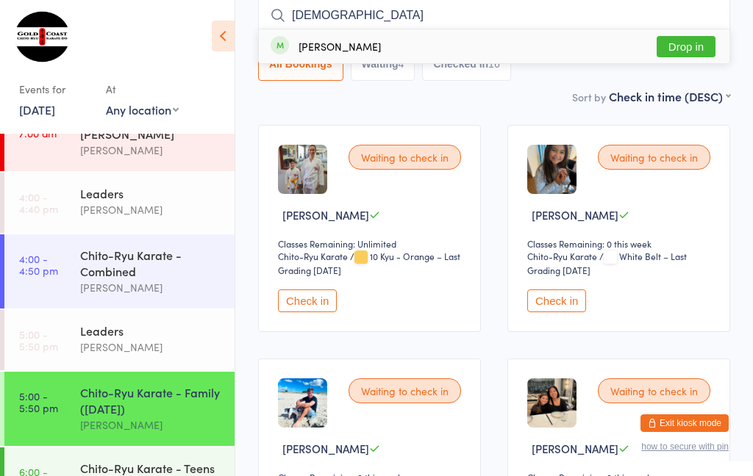
type input "[DEMOGRAPHIC_DATA]"
click at [684, 44] on button "Drop in" at bounding box center [685, 46] width 59 height 21
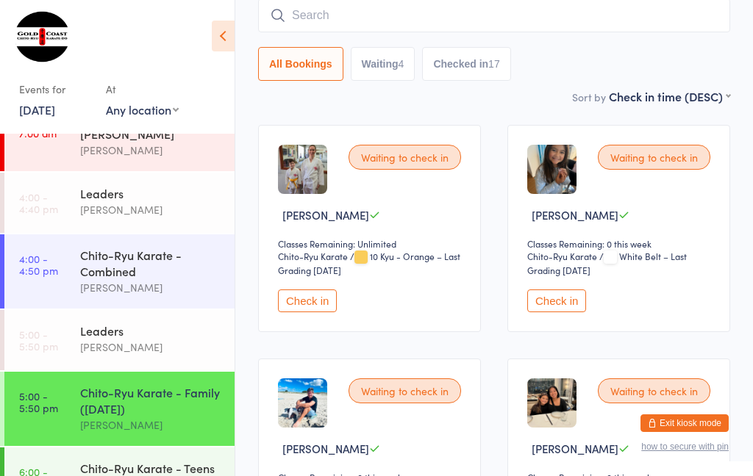
click at [497, 13] on input "search" at bounding box center [494, 16] width 472 height 34
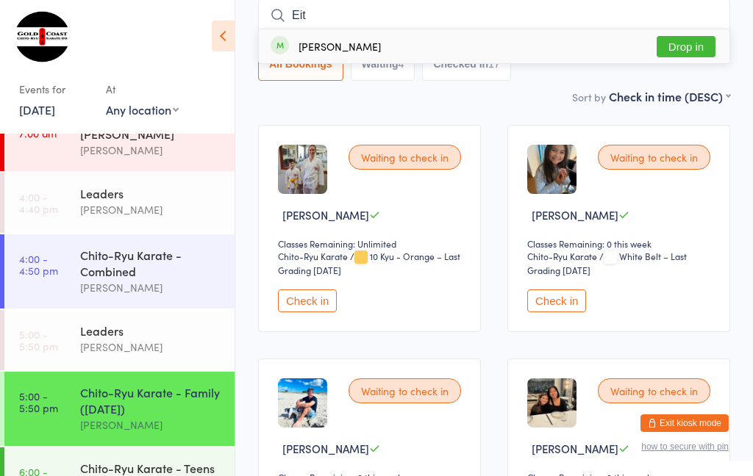
type input "Eit"
click at [689, 38] on button "Drop in" at bounding box center [685, 46] width 59 height 21
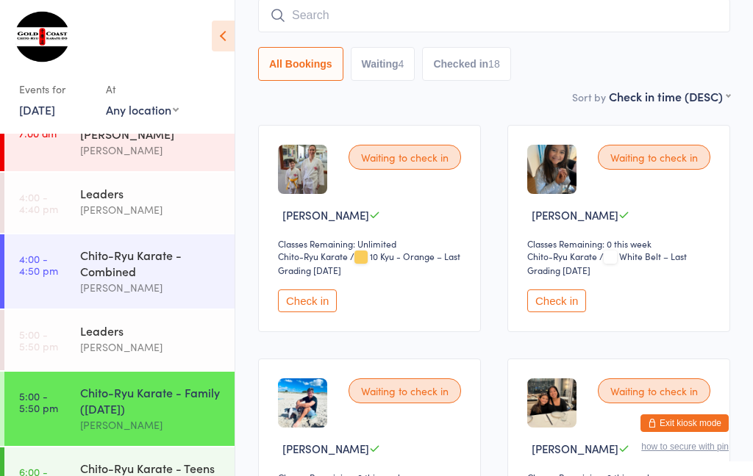
click at [563, 312] on button "Check in" at bounding box center [556, 301] width 59 height 23
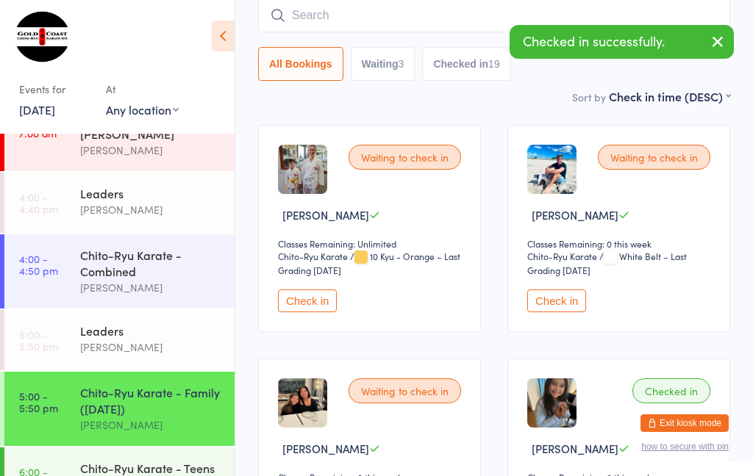
click at [573, 312] on button "Check in" at bounding box center [556, 301] width 59 height 23
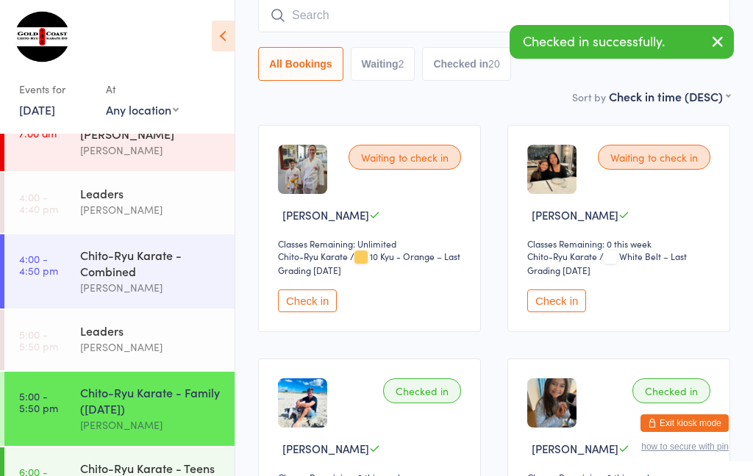
click at [570, 312] on button "Check in" at bounding box center [556, 301] width 59 height 23
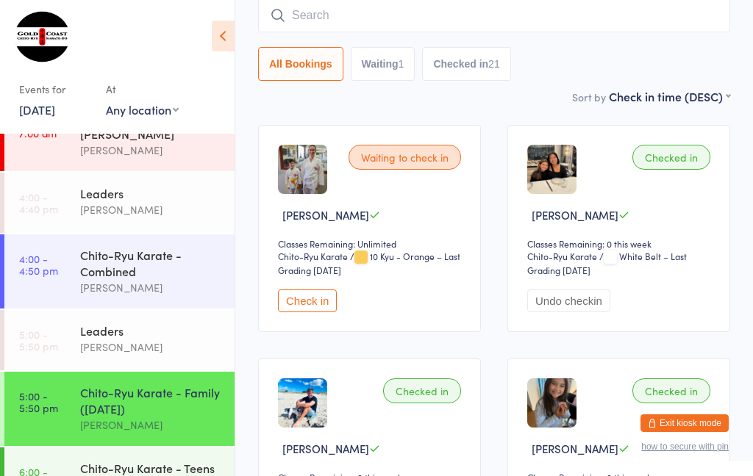
click at [298, 312] on button "Check in" at bounding box center [307, 301] width 59 height 23
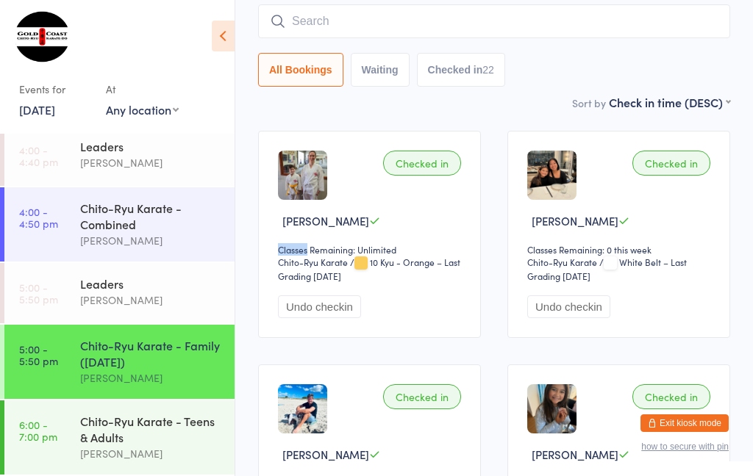
scroll to position [96, 0]
click at [51, 414] on link "6:00 - 7:00 pm Chito-Ryu Karate - Teens & Adults [PERSON_NAME]" at bounding box center [119, 438] width 230 height 74
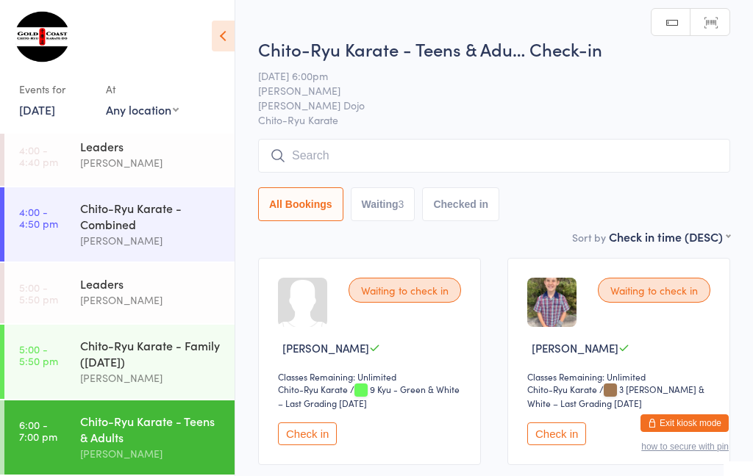
click at [562, 437] on button "Check in" at bounding box center [556, 434] width 59 height 23
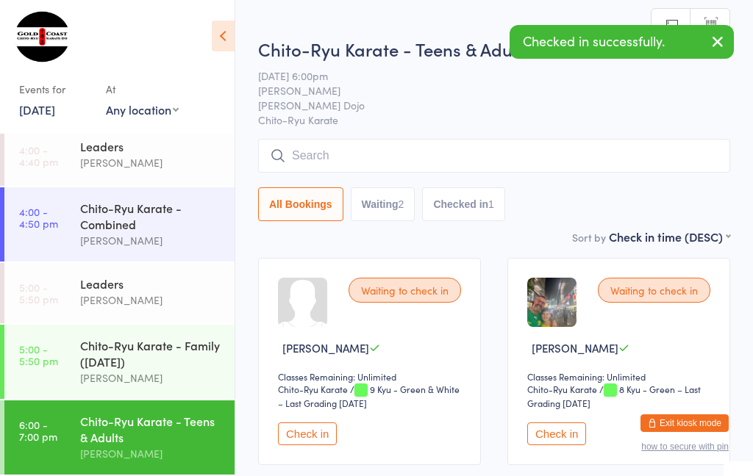
click at [586, 435] on button "Check in" at bounding box center [556, 434] width 59 height 23
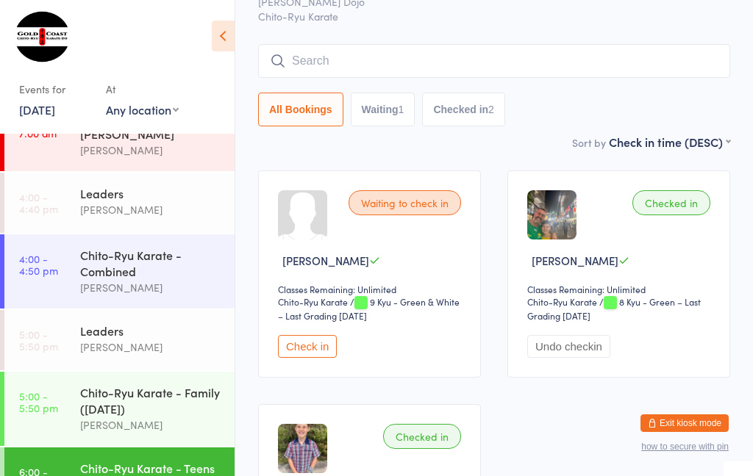
scroll to position [89, 0]
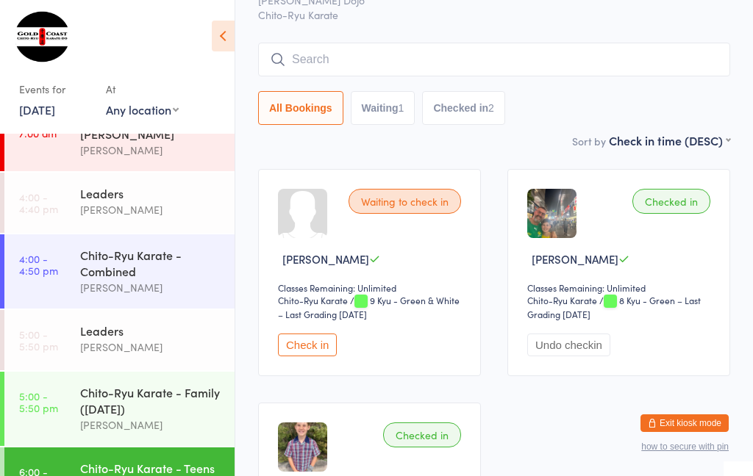
click at [377, 62] on input "search" at bounding box center [494, 60] width 472 height 34
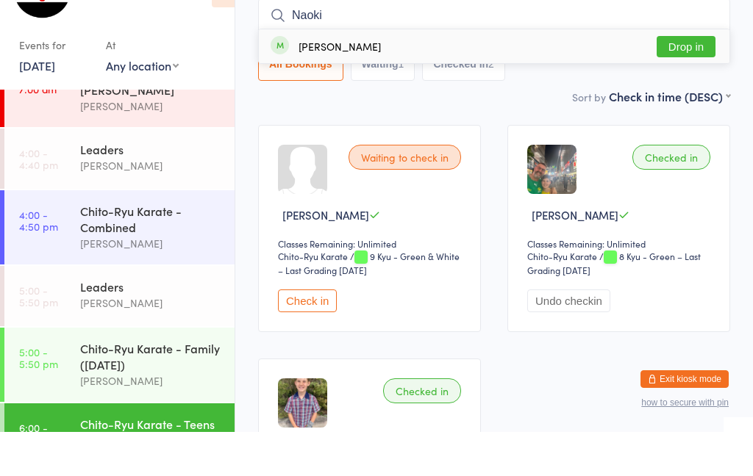
type input "Naoki"
click at [675, 80] on button "Drop in" at bounding box center [685, 90] width 59 height 21
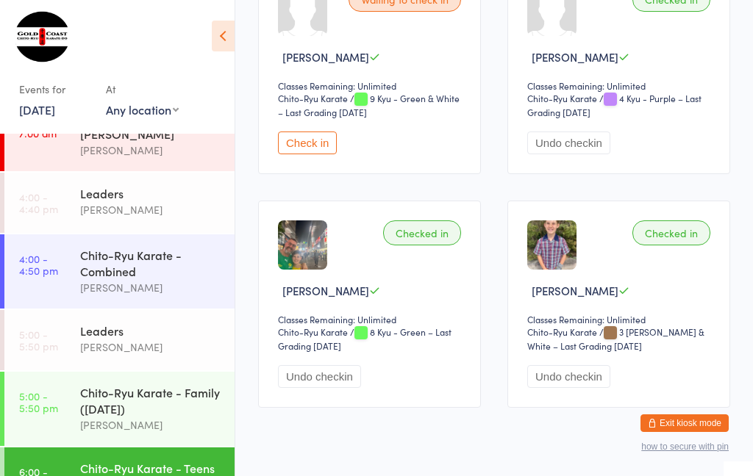
scroll to position [289, 0]
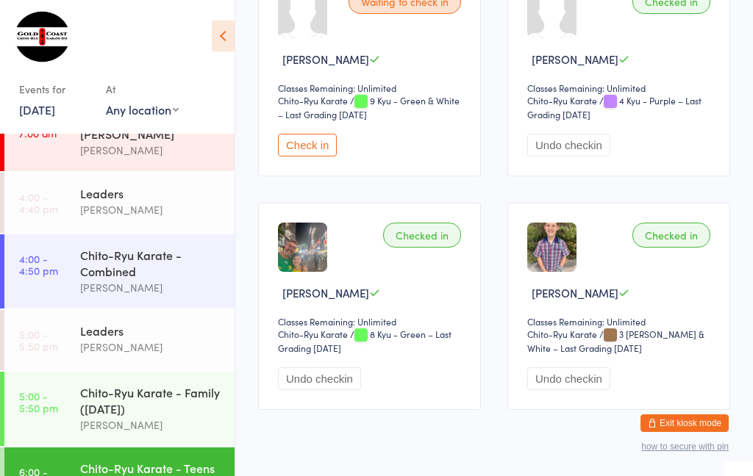
click at [159, 476] on div "Chito-Ryu Karate - Teens & Adults" at bounding box center [151, 476] width 142 height 32
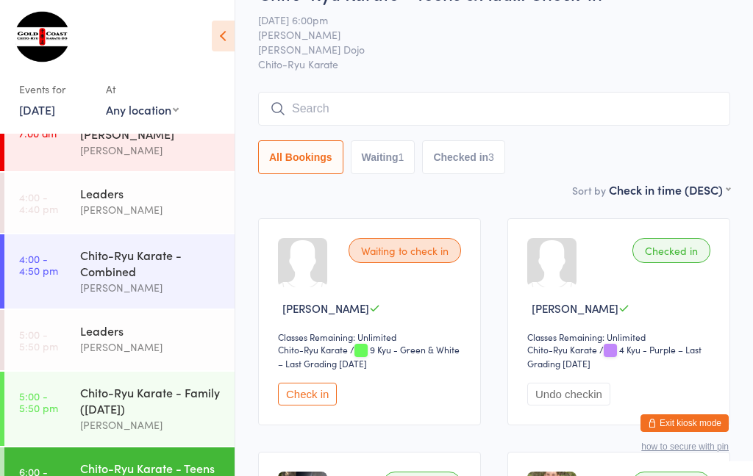
scroll to position [40, 0]
click at [359, 106] on input "search" at bounding box center [494, 108] width 472 height 34
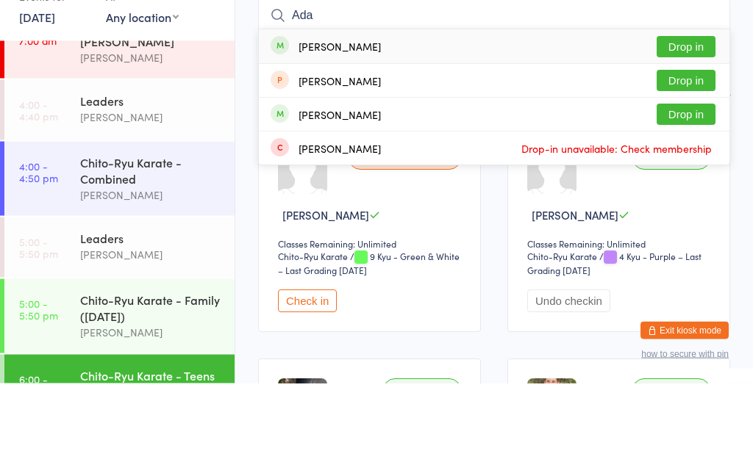
type input "Ada"
click at [681, 197] on button "Drop in" at bounding box center [685, 207] width 59 height 21
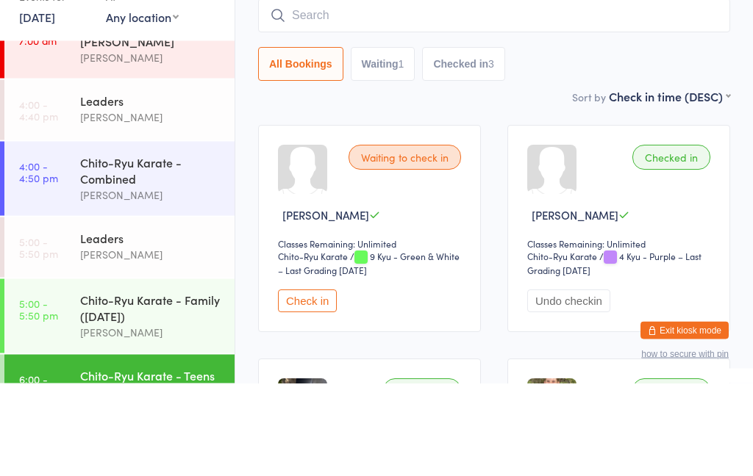
scroll to position [133, 0]
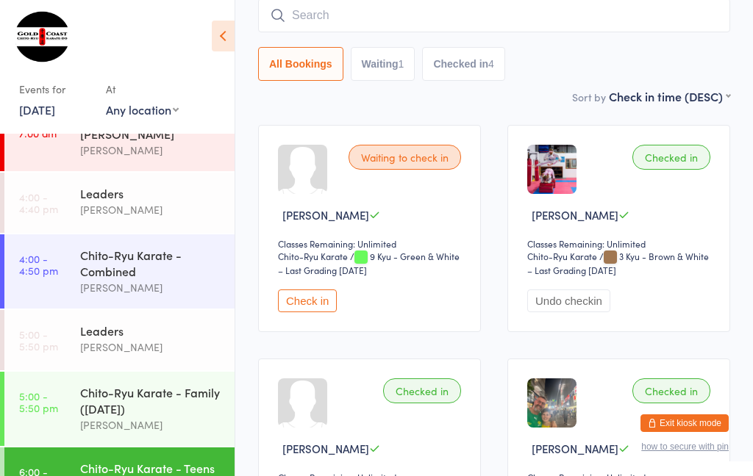
click at [575, 305] on button "Undo checkin" at bounding box center [568, 301] width 83 height 23
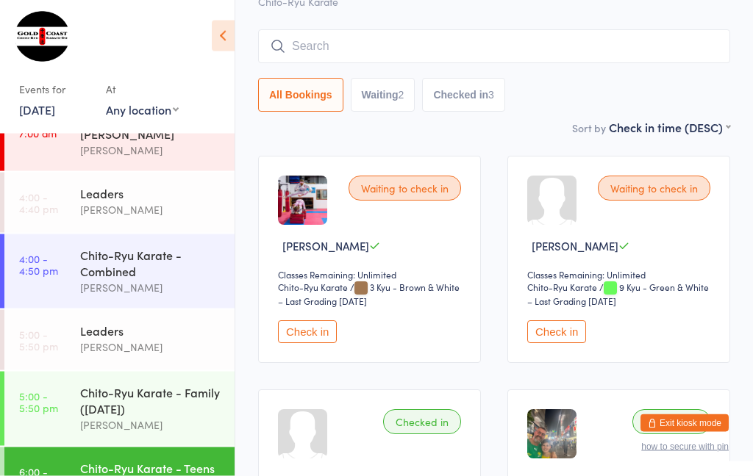
scroll to position [101, 0]
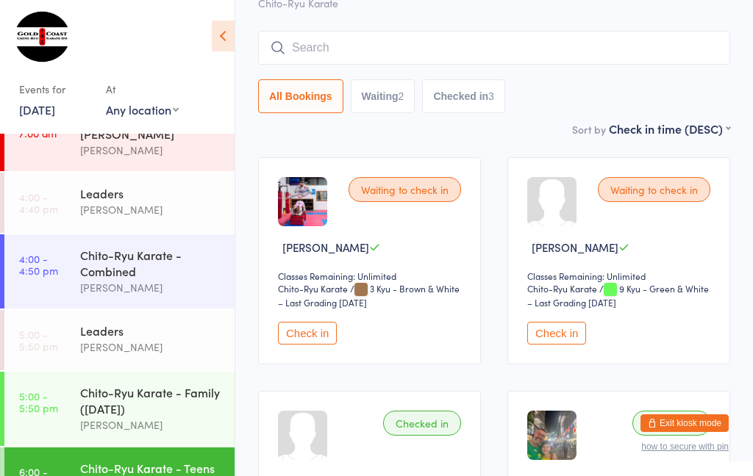
click at [316, 49] on input "search" at bounding box center [494, 48] width 472 height 34
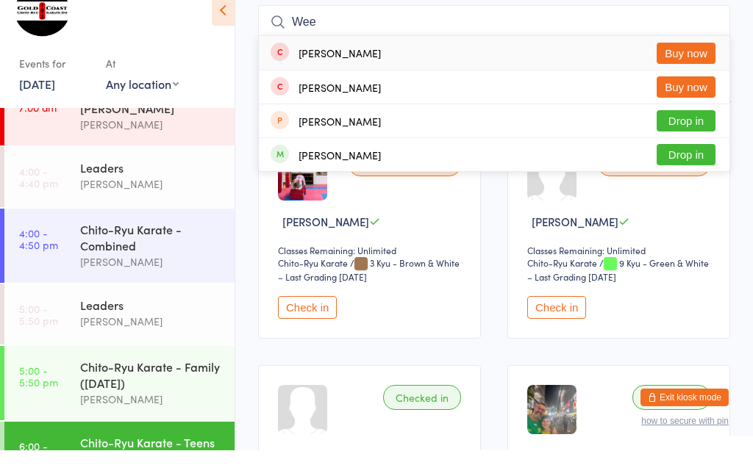
type input "Wee"
click at [670, 170] on button "Drop in" at bounding box center [685, 180] width 59 height 21
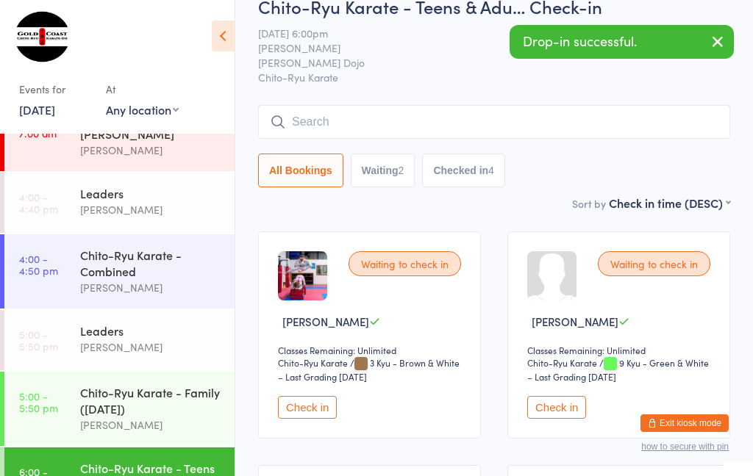
scroll to position [0, 0]
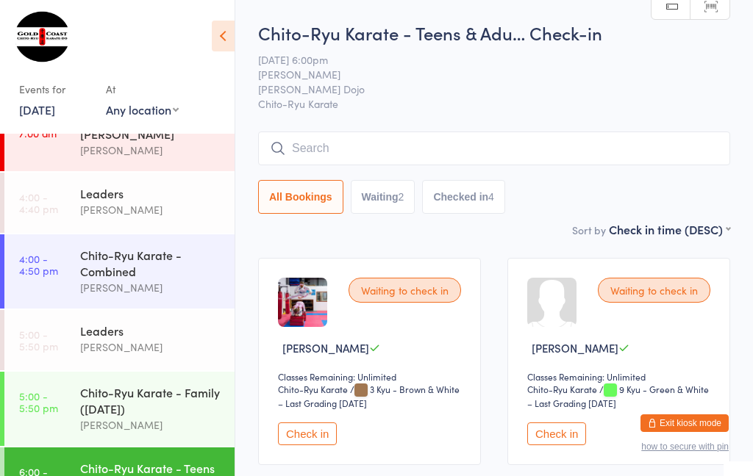
click at [379, 151] on input "search" at bounding box center [494, 149] width 472 height 34
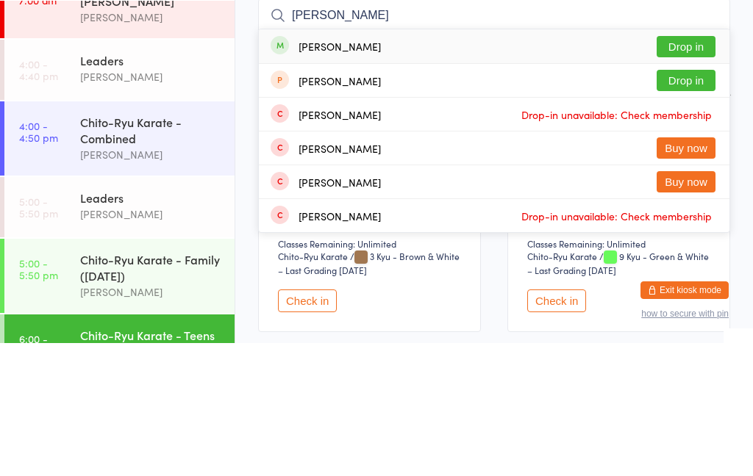
type input "[PERSON_NAME]"
click at [688, 169] on button "Drop in" at bounding box center [685, 179] width 59 height 21
